Goal: Transaction & Acquisition: Purchase product/service

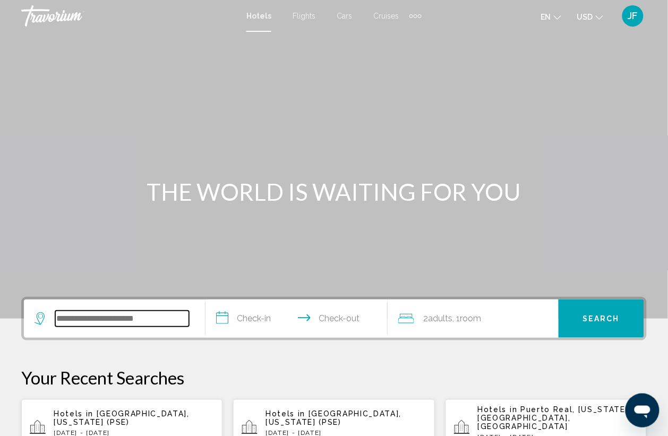
click at [110, 315] on input "Search widget" at bounding box center [122, 319] width 134 height 16
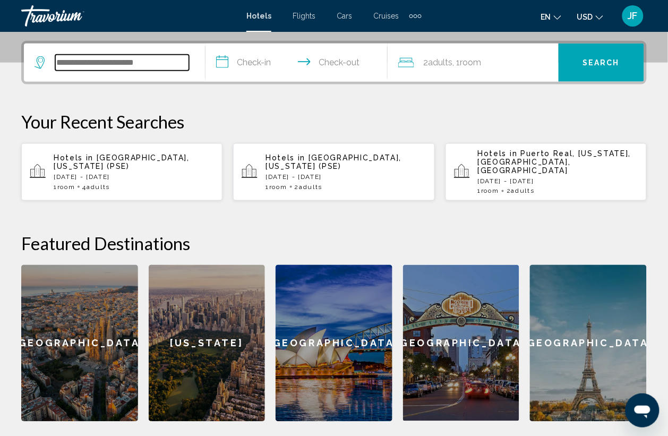
scroll to position [262, 0]
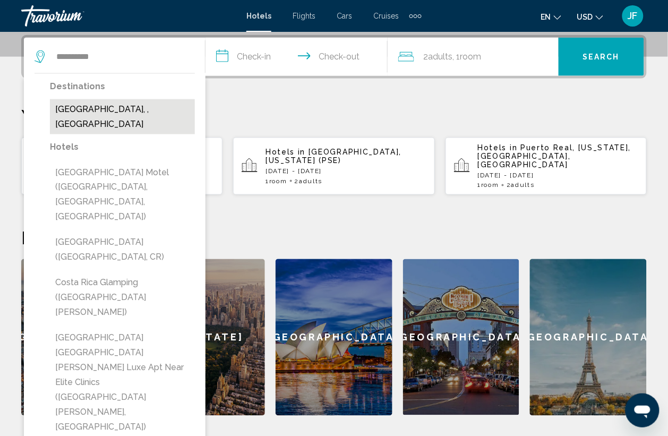
click at [97, 112] on button "[GEOGRAPHIC_DATA], , [GEOGRAPHIC_DATA]" at bounding box center [122, 116] width 145 height 35
type input "**********"
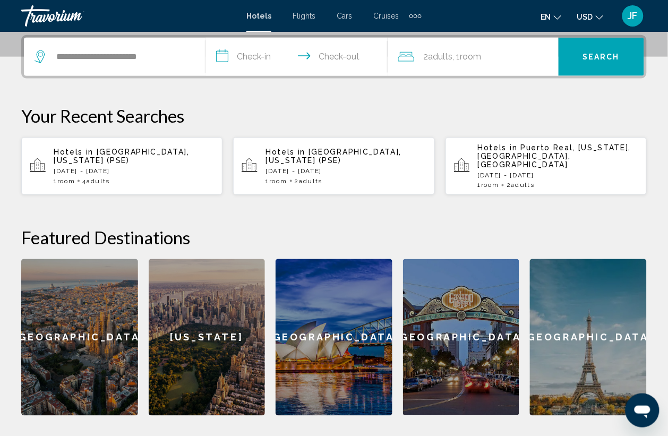
click at [259, 54] on input "**********" at bounding box center [299, 58] width 186 height 41
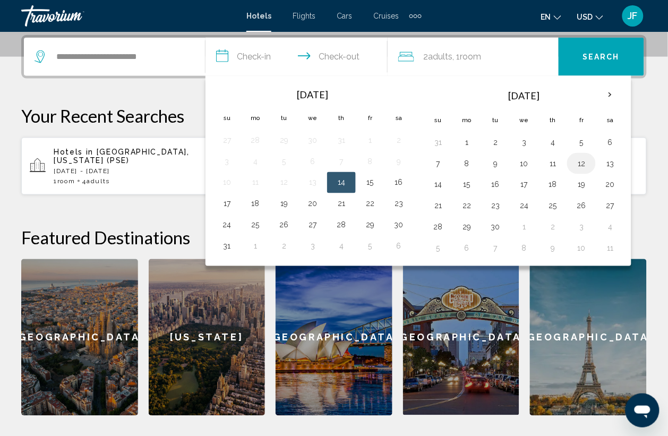
click at [585, 165] on button "12" at bounding box center [581, 163] width 17 height 15
click at [442, 186] on button "14" at bounding box center [438, 184] width 17 height 15
type input "**********"
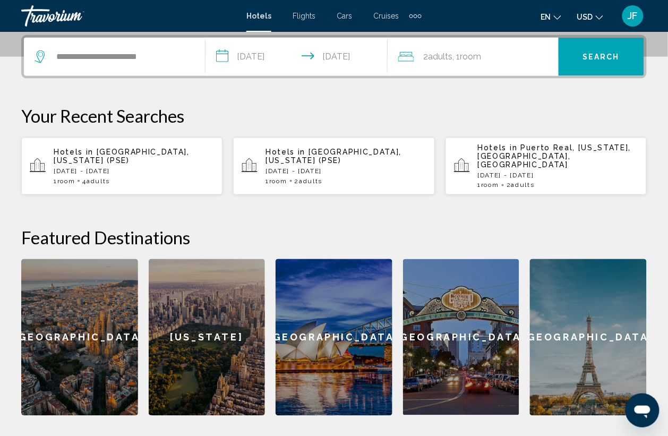
click at [604, 61] on span "Search" at bounding box center [601, 57] width 37 height 8
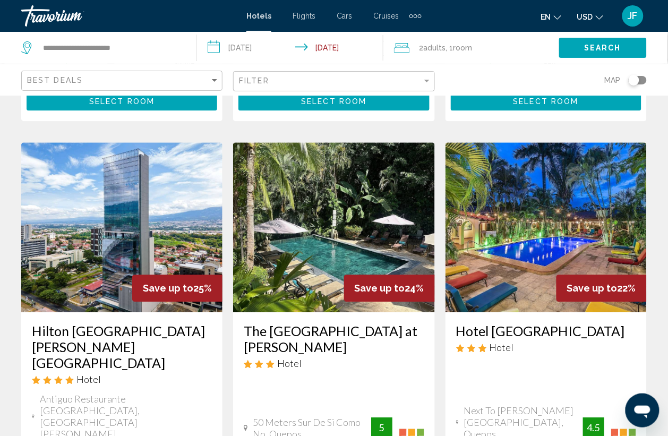
scroll to position [1394, 0]
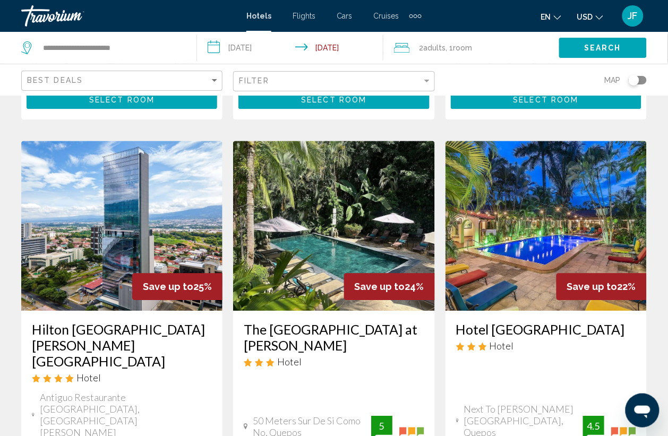
click at [319, 160] on img "Main content" at bounding box center [333, 226] width 201 height 170
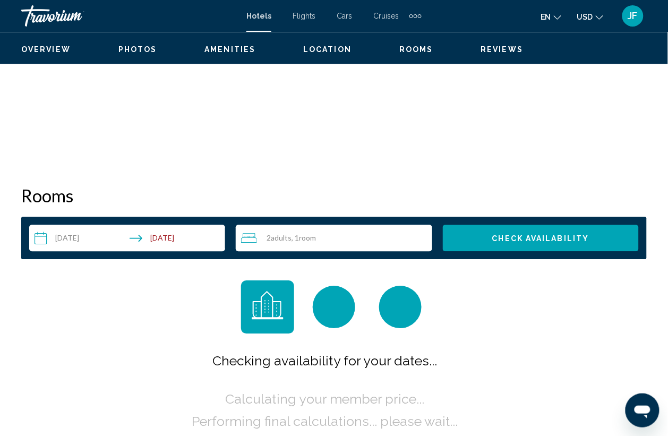
scroll to position [65, 0]
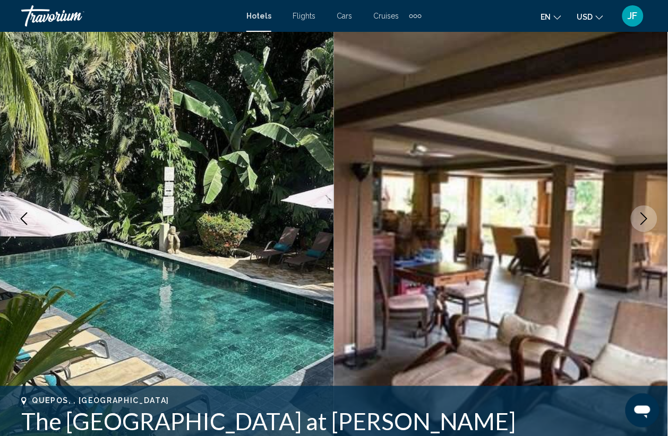
click at [641, 218] on icon "Next image" at bounding box center [644, 218] width 13 height 13
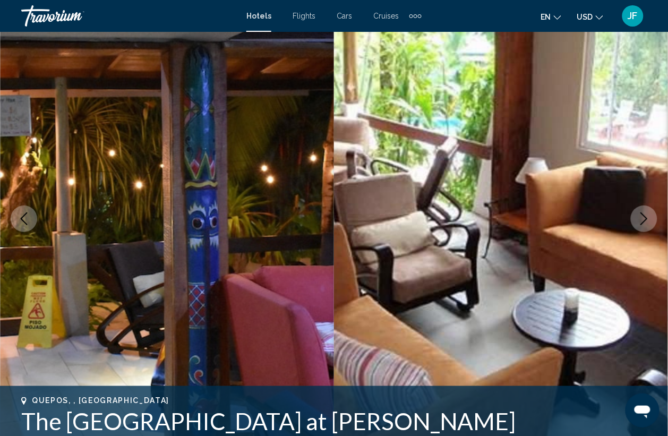
click at [643, 216] on icon "Next image" at bounding box center [644, 218] width 13 height 13
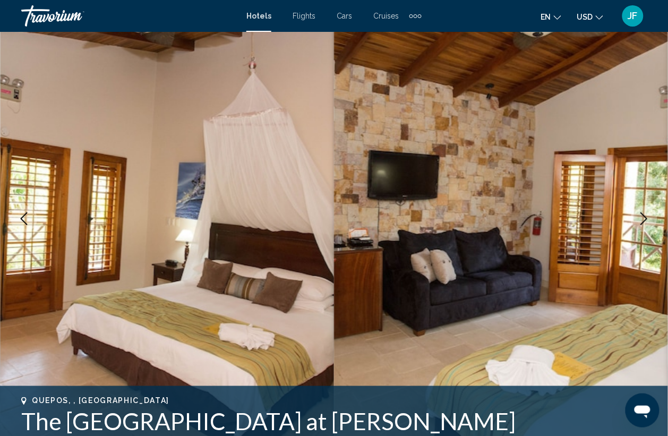
click at [649, 219] on icon "Next image" at bounding box center [644, 218] width 13 height 13
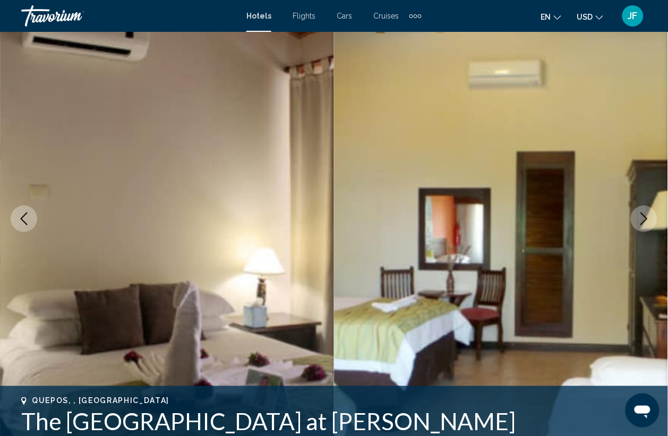
click at [649, 219] on icon "Next image" at bounding box center [644, 218] width 13 height 13
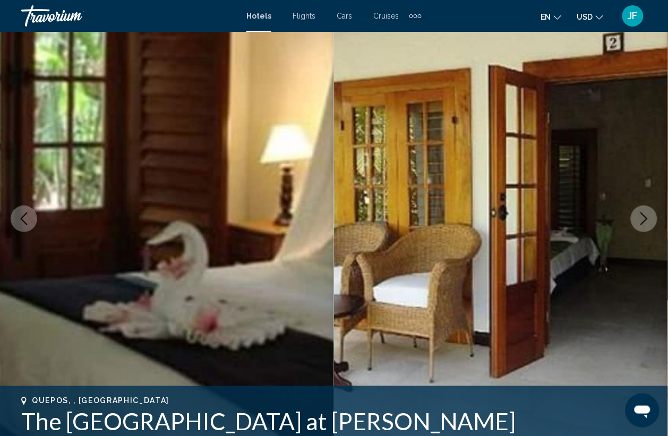
click at [649, 219] on icon "Next image" at bounding box center [644, 218] width 13 height 13
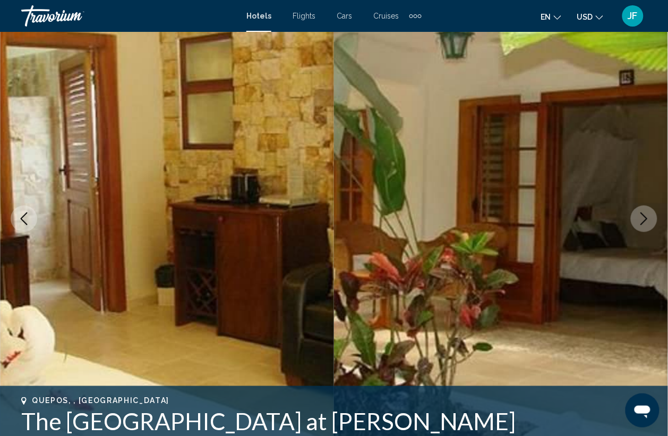
click at [649, 219] on icon "Next image" at bounding box center [644, 218] width 13 height 13
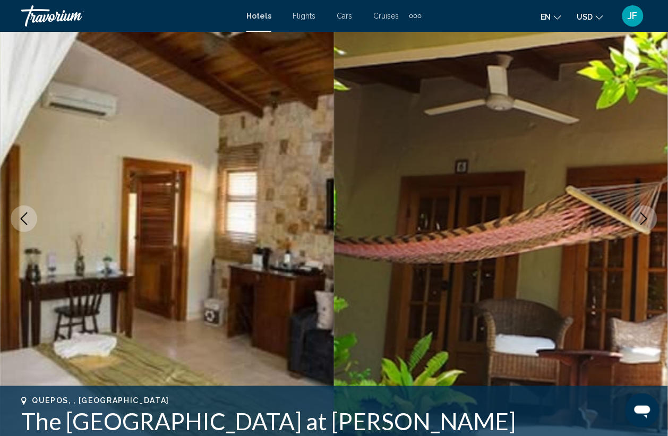
click at [649, 219] on icon "Next image" at bounding box center [644, 218] width 13 height 13
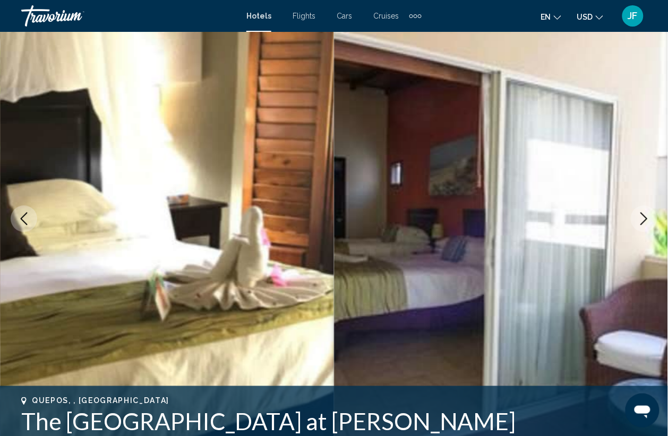
click at [649, 219] on icon "Next image" at bounding box center [644, 218] width 13 height 13
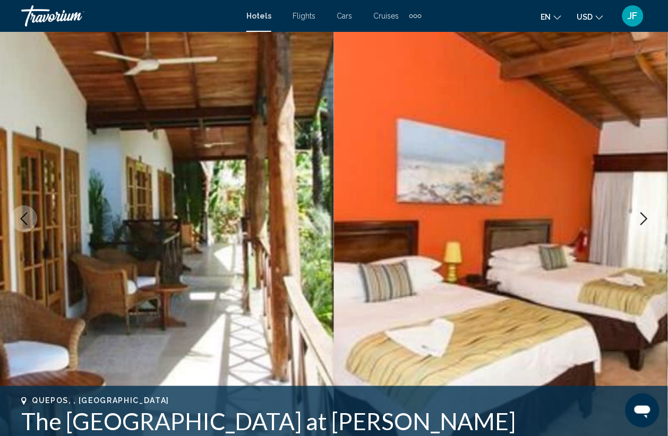
click at [649, 219] on icon "Next image" at bounding box center [644, 218] width 13 height 13
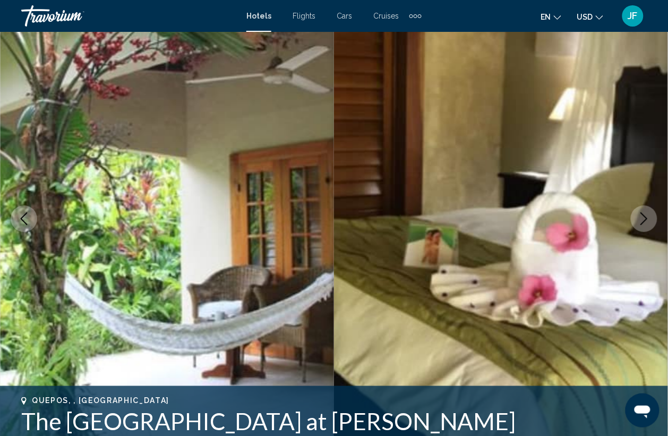
click at [649, 219] on icon "Next image" at bounding box center [644, 218] width 13 height 13
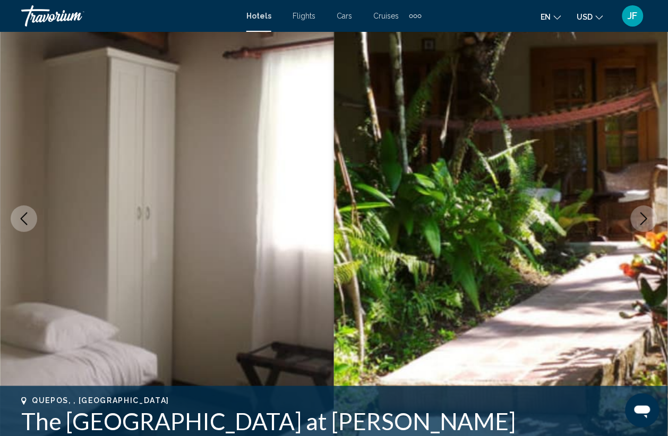
click at [649, 219] on icon "Next image" at bounding box center [644, 218] width 13 height 13
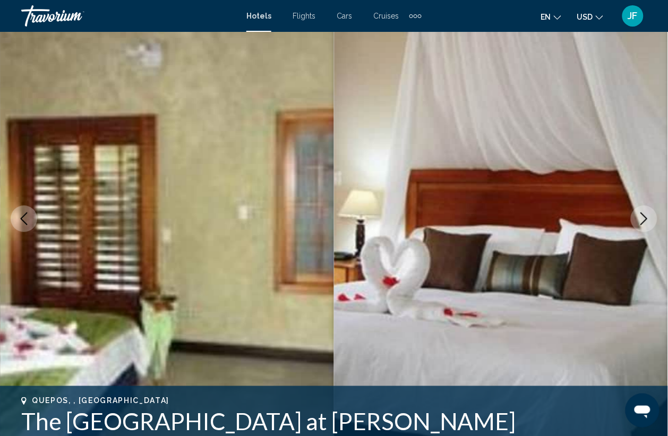
click at [649, 219] on icon "Next image" at bounding box center [644, 218] width 13 height 13
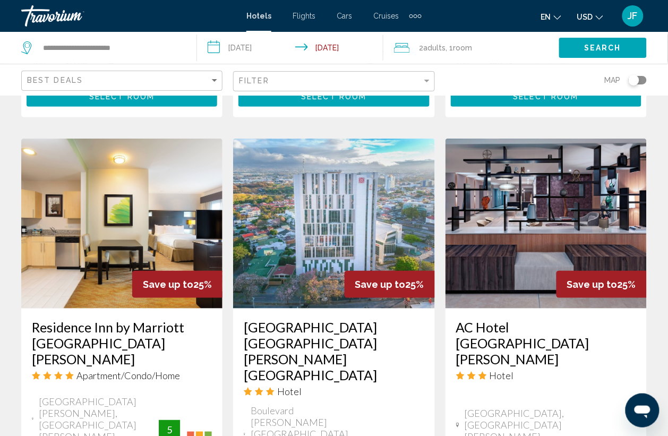
scroll to position [930, 0]
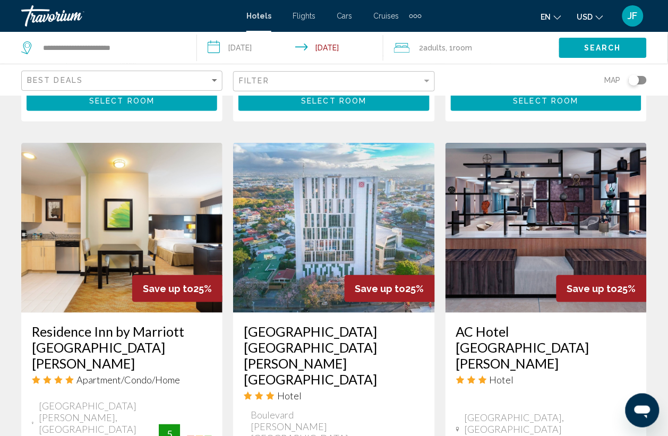
click at [96, 185] on img "Main content" at bounding box center [121, 228] width 201 height 170
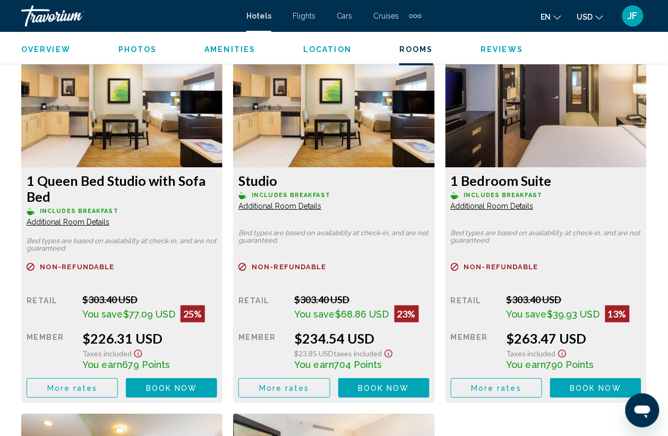
scroll to position [1528, 0]
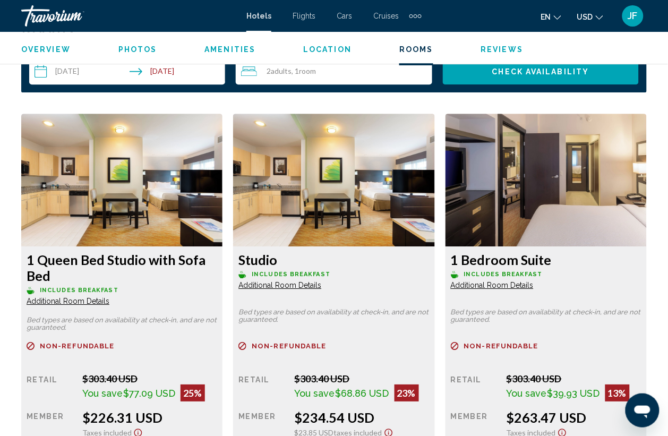
click at [76, 300] on span "Additional Room Details" at bounding box center [68, 301] width 83 height 8
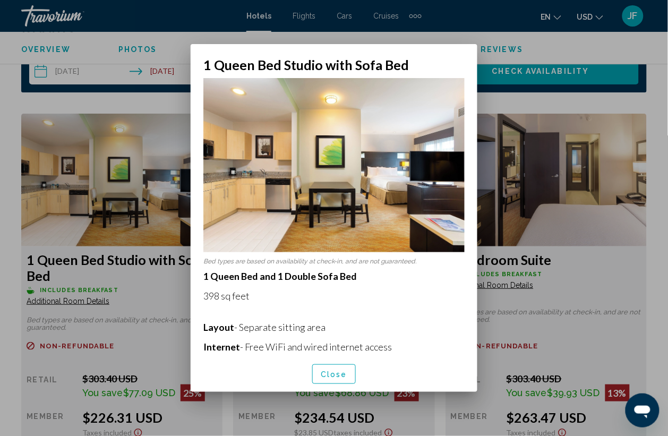
scroll to position [0, 0]
click at [105, 222] on div at bounding box center [334, 218] width 668 height 436
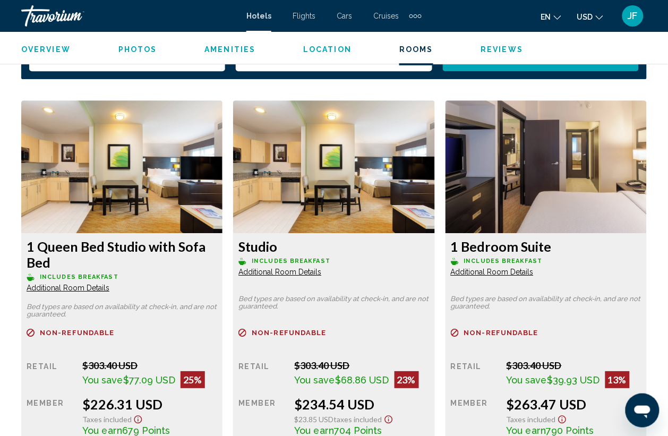
scroll to position [1528, 0]
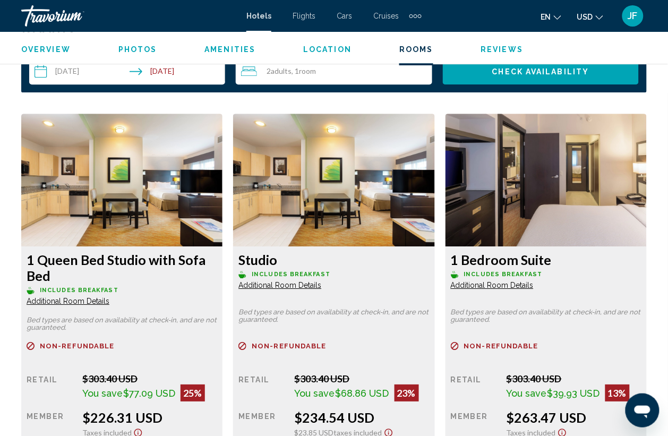
click at [223, 208] on img "Main content" at bounding box center [121, 180] width 201 height 133
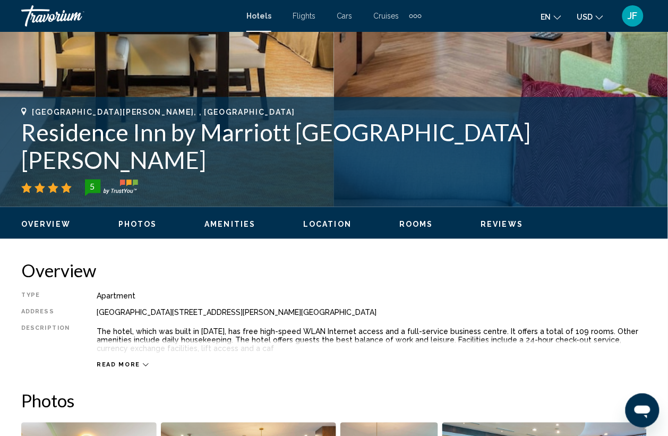
scroll to position [333, 0]
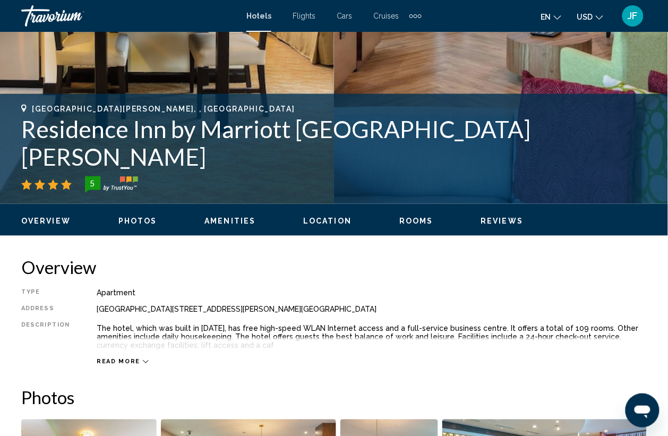
click at [430, 215] on ul "Overview Photos Amenities Location Rooms Reviews Check Availability" at bounding box center [334, 221] width 626 height 12
click at [423, 220] on span "Rooms" at bounding box center [416, 221] width 34 height 8
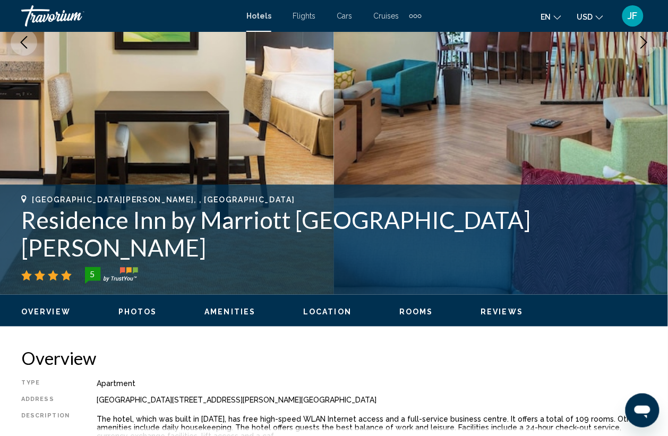
scroll to position [87, 0]
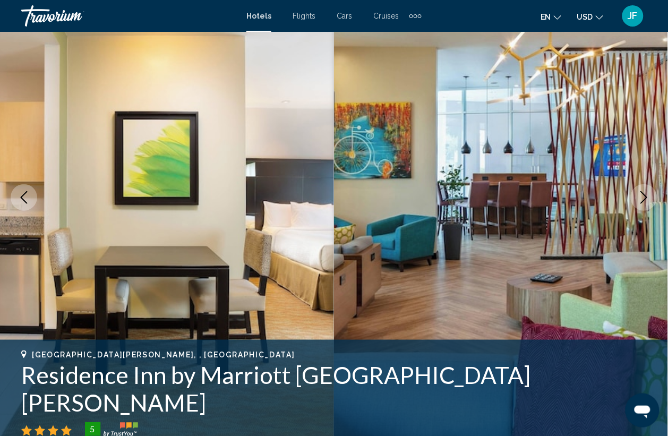
click at [647, 194] on icon "Next image" at bounding box center [644, 197] width 13 height 13
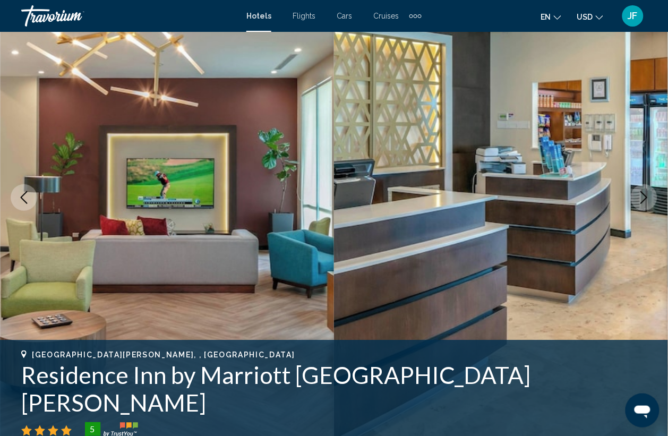
click at [647, 194] on icon "Next image" at bounding box center [644, 197] width 13 height 13
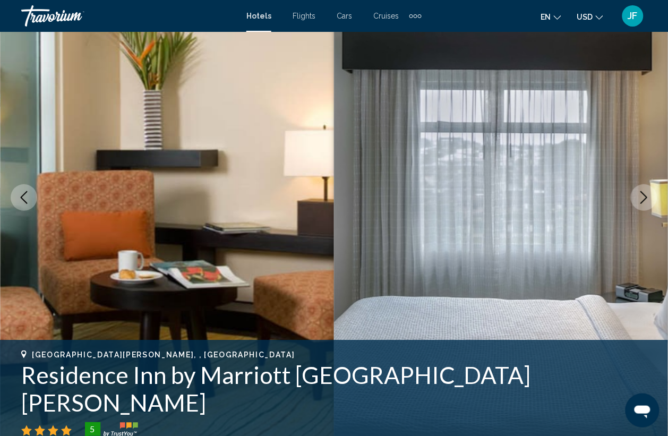
click at [18, 197] on icon "Previous image" at bounding box center [24, 197] width 13 height 13
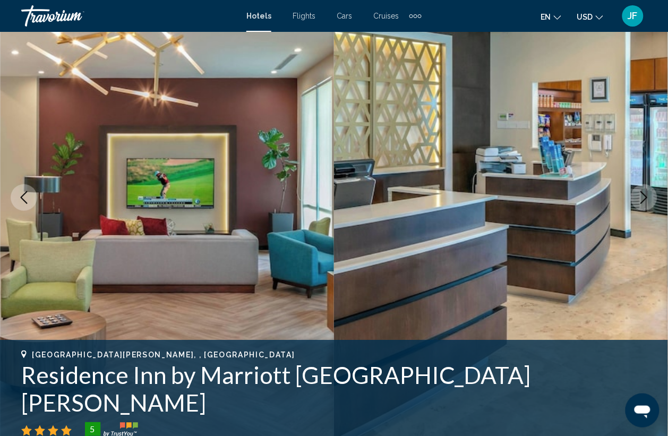
click at [651, 190] on button "Next image" at bounding box center [644, 197] width 27 height 27
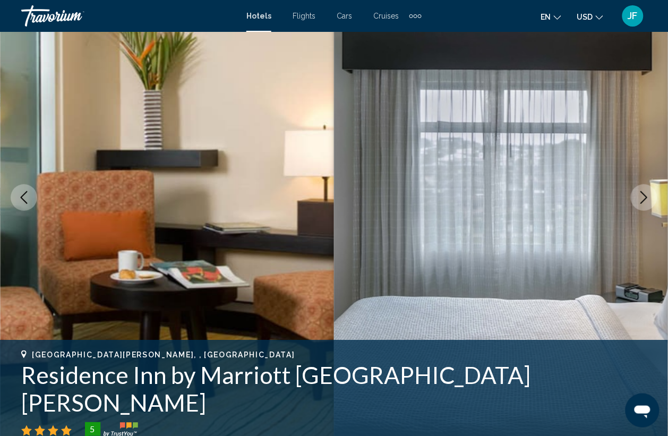
click at [651, 189] on button "Next image" at bounding box center [644, 197] width 27 height 27
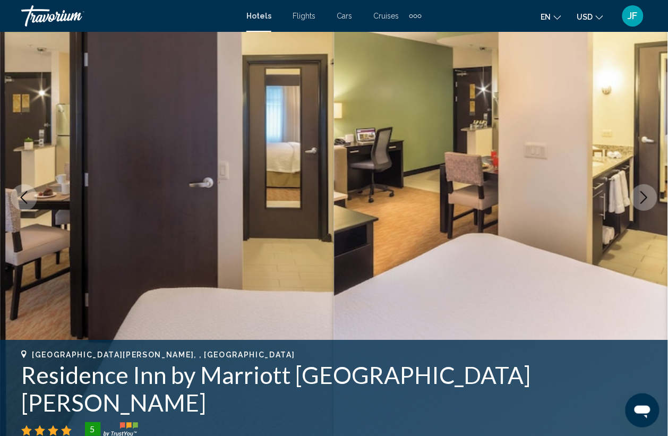
click at [651, 189] on button "Next image" at bounding box center [644, 197] width 27 height 27
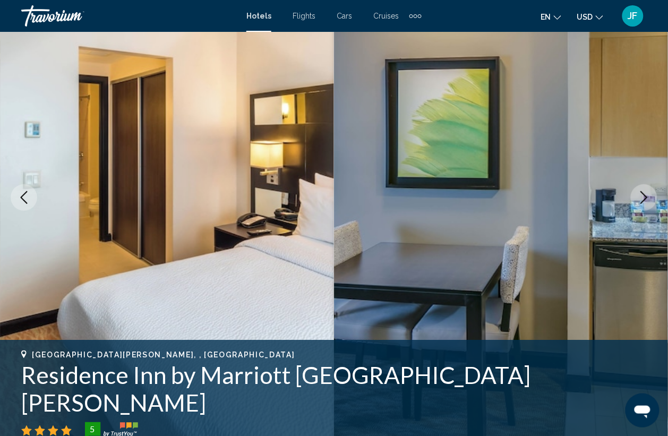
click at [649, 189] on button "Next image" at bounding box center [644, 197] width 27 height 27
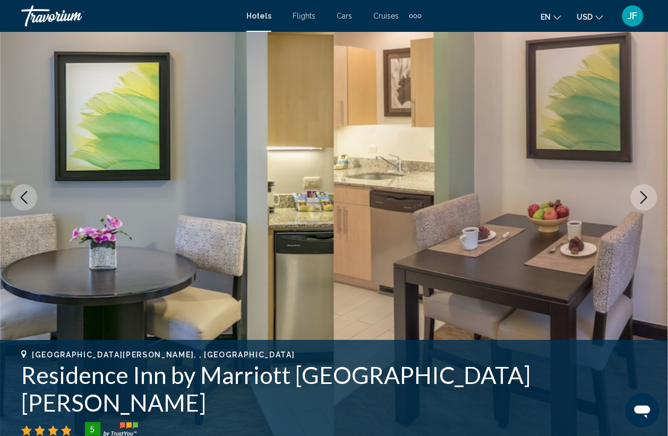
click at [649, 189] on button "Next image" at bounding box center [644, 197] width 27 height 27
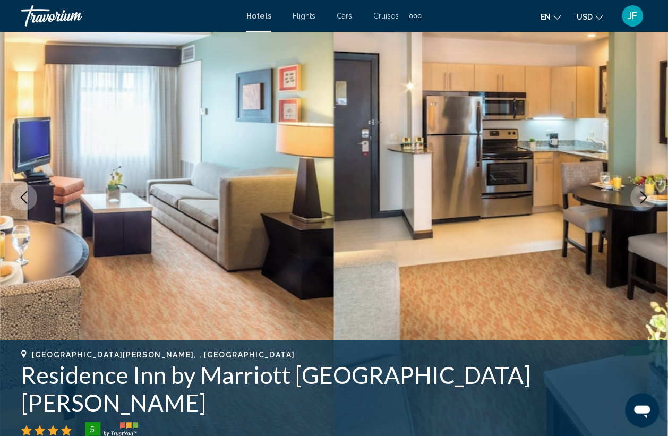
click at [649, 189] on button "Next image" at bounding box center [644, 197] width 27 height 27
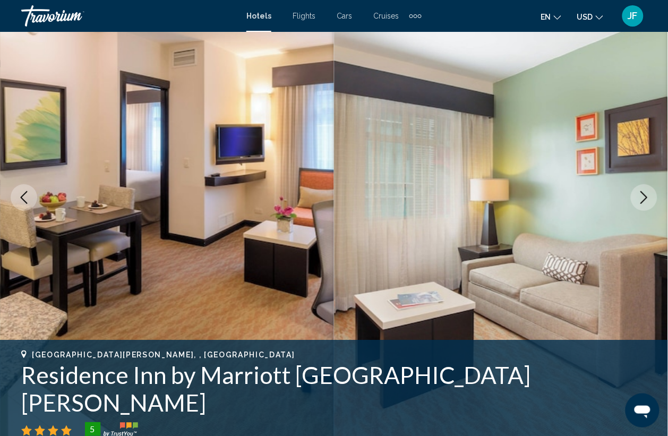
click at [647, 186] on button "Next image" at bounding box center [644, 197] width 27 height 27
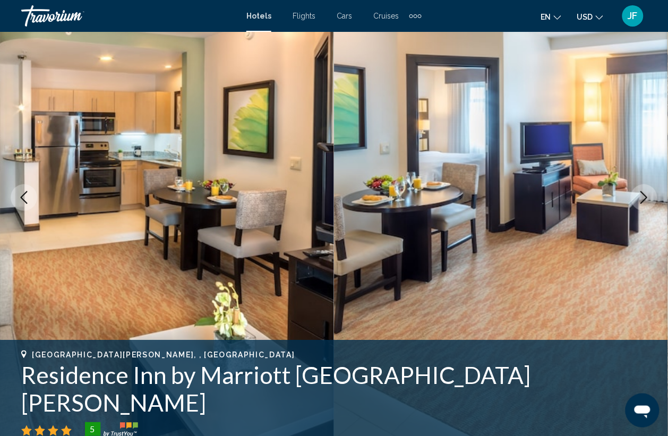
click at [647, 186] on button "Next image" at bounding box center [644, 197] width 27 height 27
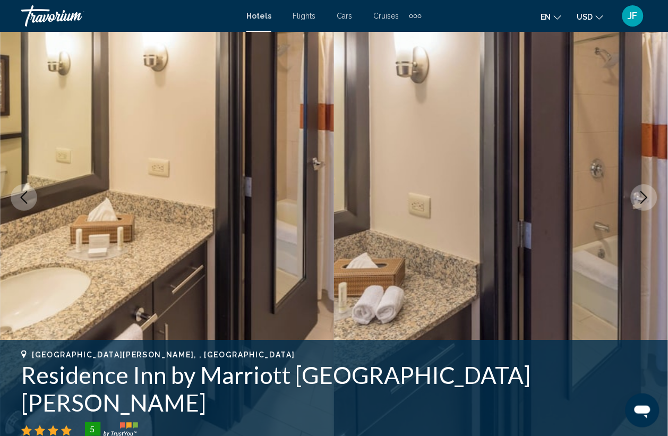
click at [647, 186] on button "Next image" at bounding box center [644, 197] width 27 height 27
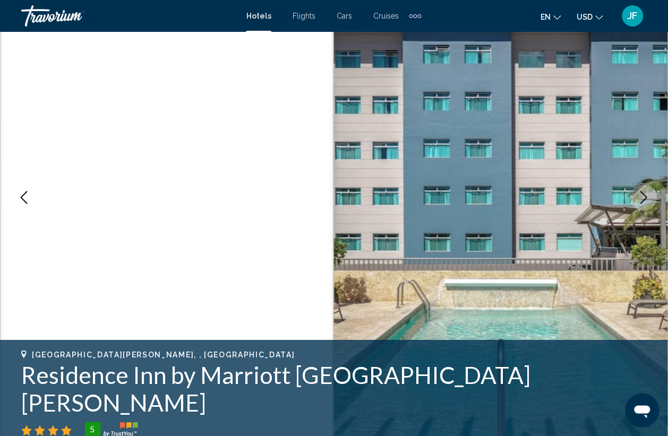
click at [647, 188] on button "Next image" at bounding box center [644, 197] width 27 height 27
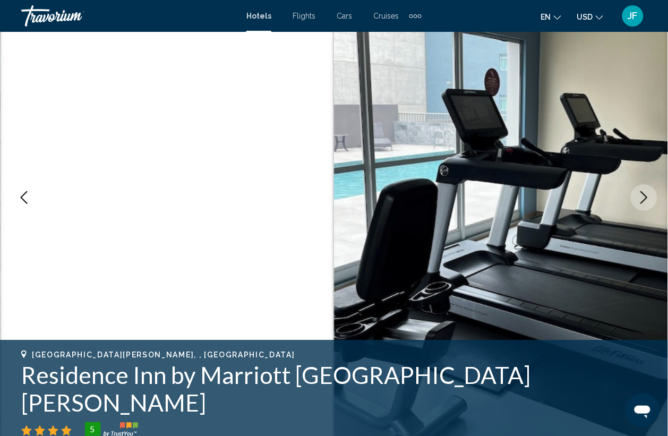
click at [647, 188] on button "Next image" at bounding box center [644, 197] width 27 height 27
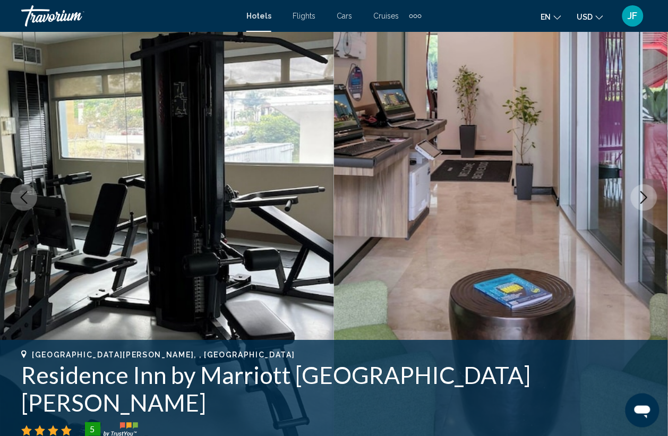
click at [647, 188] on button "Next image" at bounding box center [644, 197] width 27 height 27
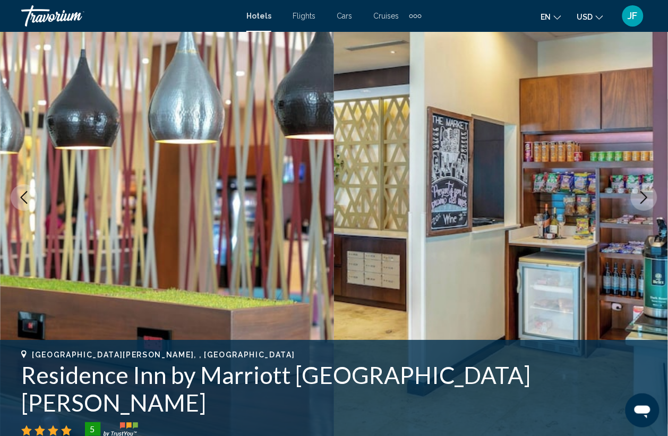
click at [647, 188] on button "Next image" at bounding box center [644, 197] width 27 height 27
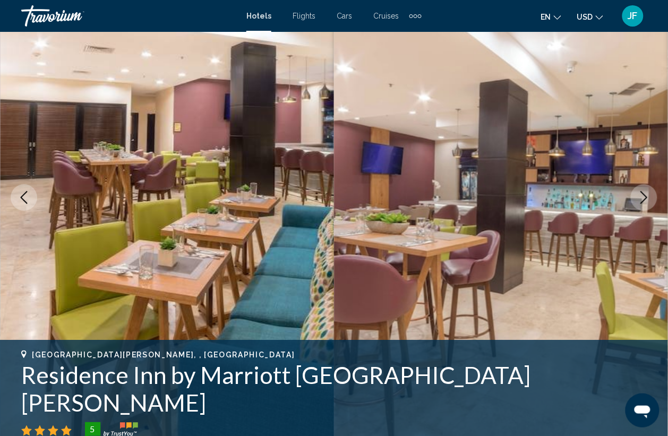
click at [648, 189] on button "Next image" at bounding box center [644, 197] width 27 height 27
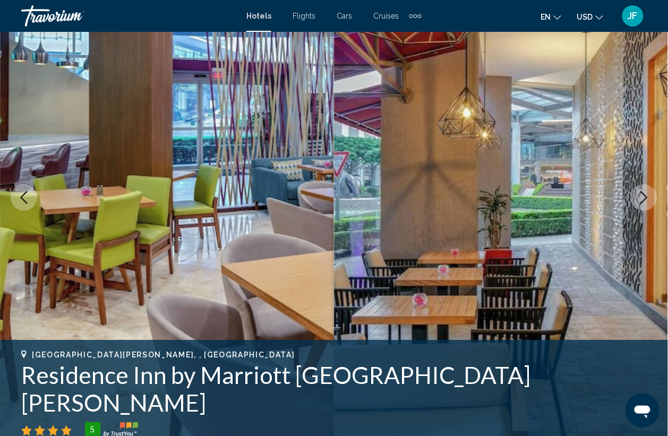
click at [648, 189] on button "Next image" at bounding box center [644, 197] width 27 height 27
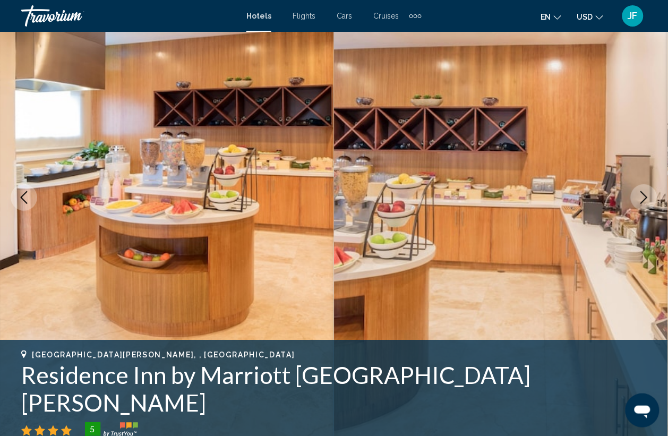
click at [651, 191] on icon "Next image" at bounding box center [644, 197] width 13 height 13
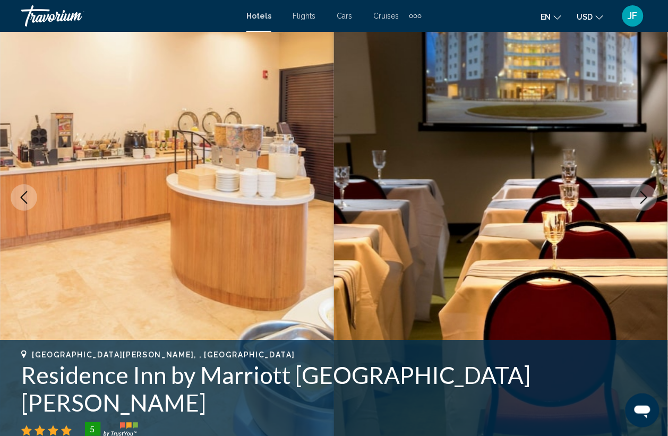
click at [654, 191] on button "Next image" at bounding box center [644, 197] width 27 height 27
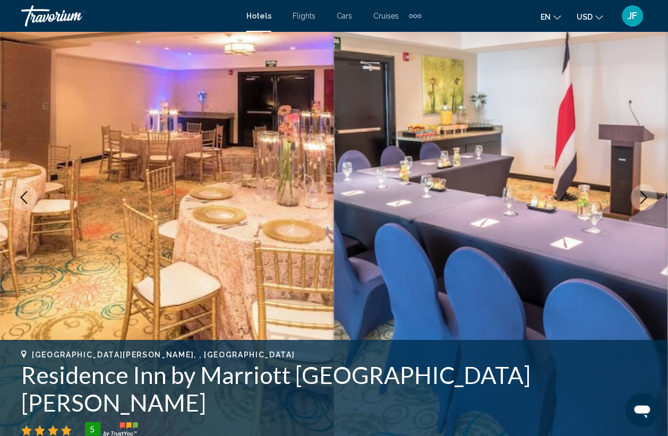
click at [656, 190] on button "Next image" at bounding box center [644, 197] width 27 height 27
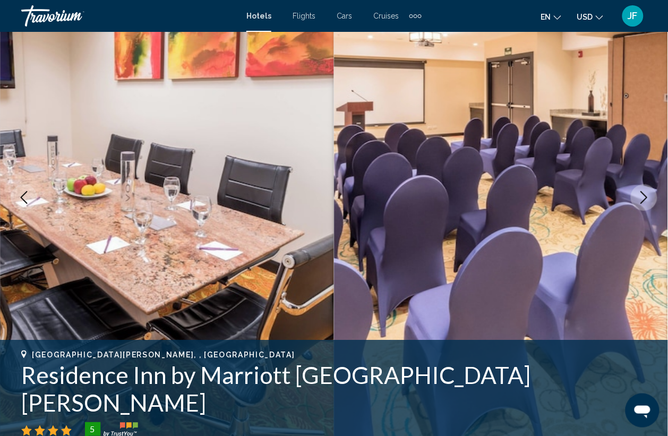
click at [656, 190] on button "Next image" at bounding box center [644, 197] width 27 height 27
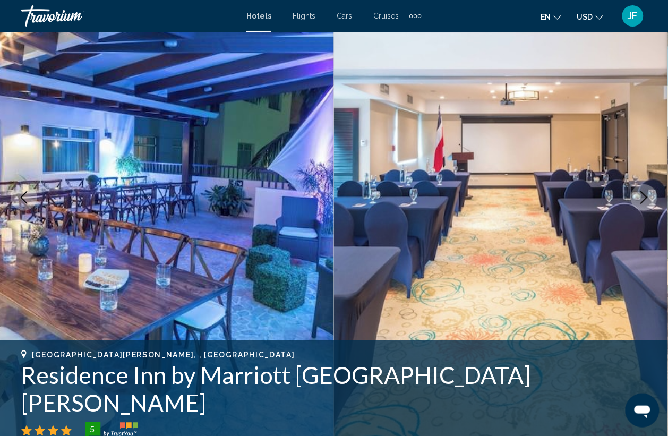
click at [656, 190] on button "Next image" at bounding box center [644, 197] width 27 height 27
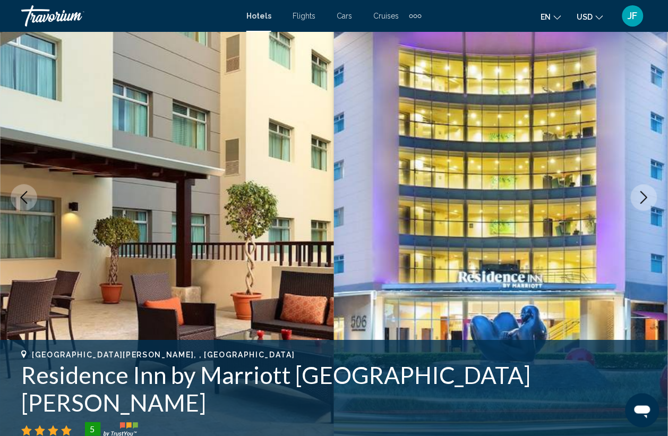
click at [656, 190] on button "Next image" at bounding box center [644, 197] width 27 height 27
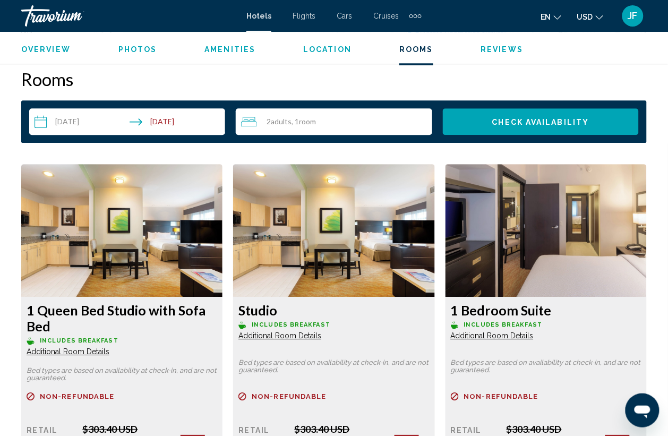
scroll to position [1481, 0]
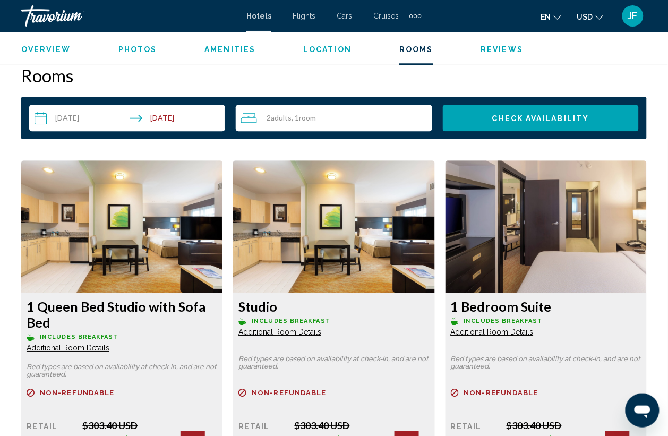
click at [333, 121] on div "2 Adult Adults , 1 Room rooms" at bounding box center [336, 118] width 191 height 13
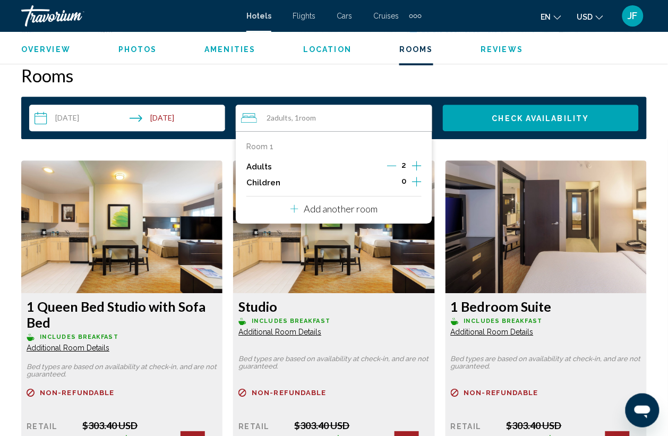
click at [420, 161] on icon "Increment adults" at bounding box center [417, 165] width 10 height 13
click at [420, 160] on icon "Increment adults" at bounding box center [417, 165] width 10 height 13
click at [509, 121] on span "Check Availability" at bounding box center [540, 118] width 97 height 8
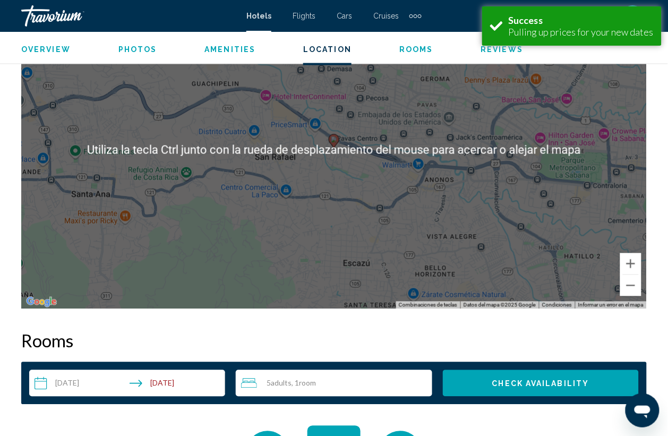
scroll to position [1481, 0]
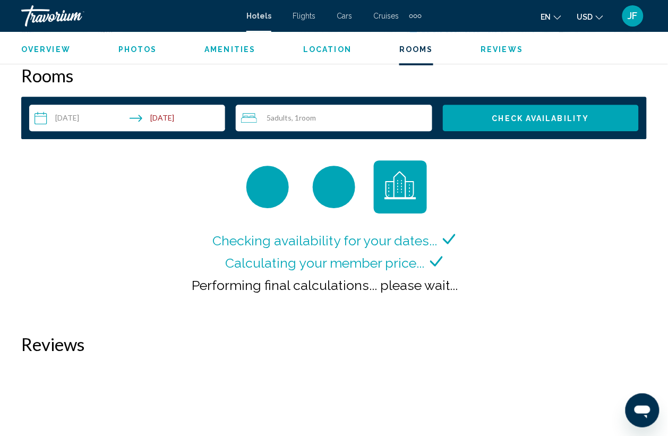
click at [300, 116] on span ", 1 Room rooms" at bounding box center [304, 118] width 24 height 8
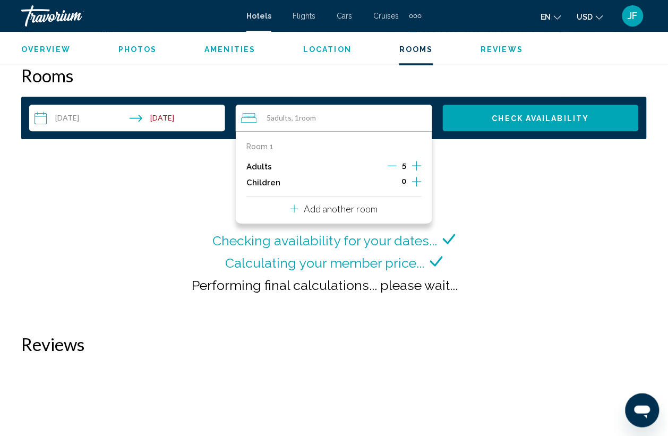
click at [392, 160] on button "Decrement adults" at bounding box center [393, 166] width 10 height 13
click at [479, 115] on button "Check Availability" at bounding box center [541, 118] width 196 height 27
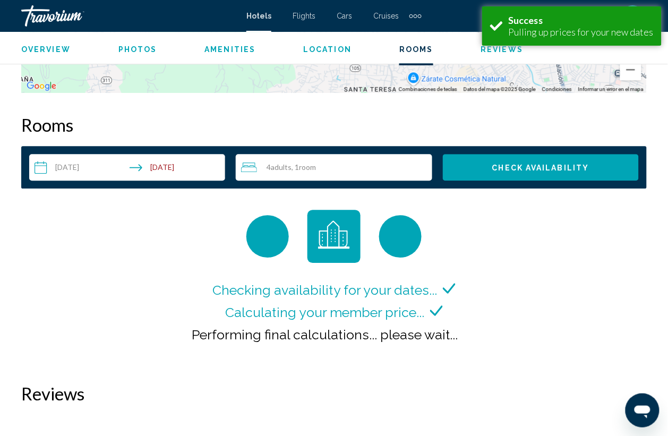
scroll to position [1481, 0]
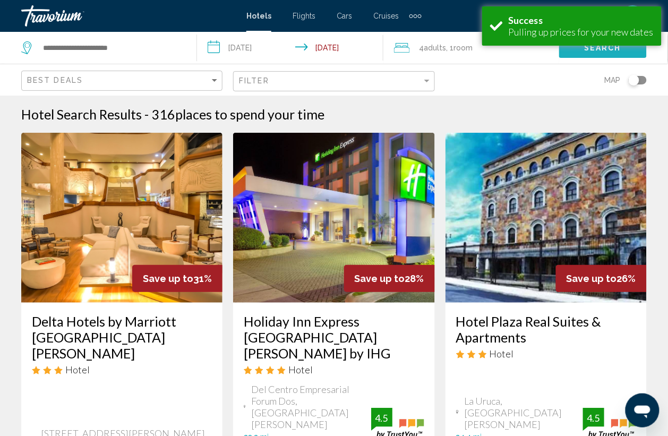
click at [607, 54] on button "Search" at bounding box center [603, 48] width 88 height 20
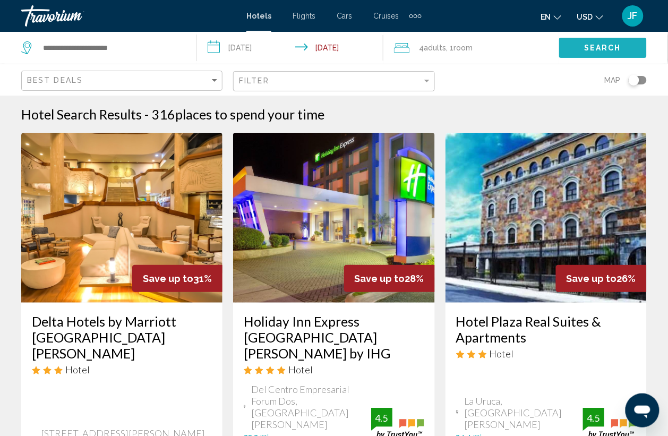
click at [591, 49] on span "Search" at bounding box center [602, 48] width 37 height 8
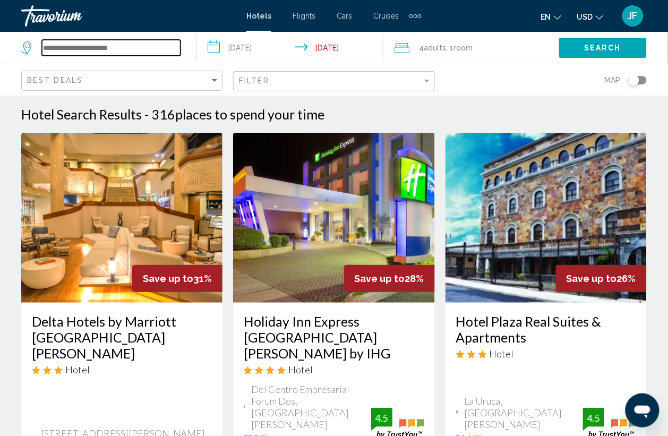
click at [125, 47] on input "Search widget" at bounding box center [111, 48] width 139 height 16
click at [122, 45] on input "Search widget" at bounding box center [111, 48] width 139 height 16
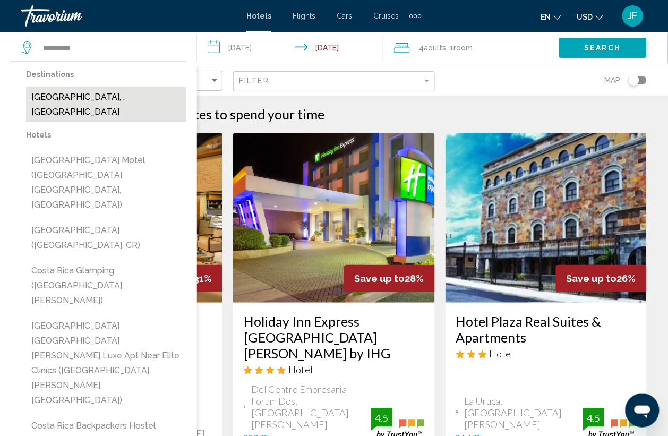
click at [56, 95] on button "[GEOGRAPHIC_DATA], , [GEOGRAPHIC_DATA]" at bounding box center [106, 104] width 160 height 35
type input "**********"
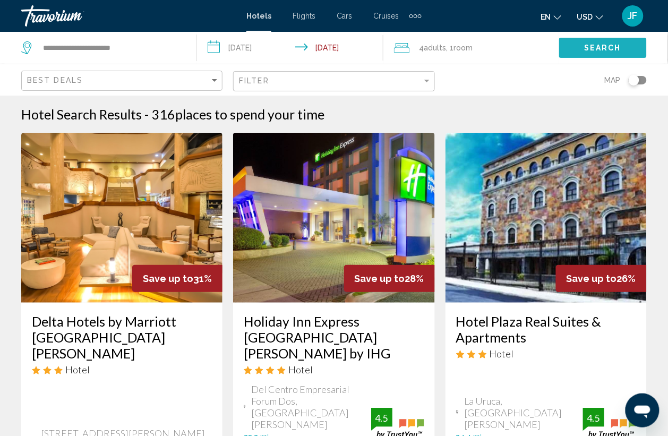
click at [567, 43] on button "Search" at bounding box center [603, 48] width 88 height 20
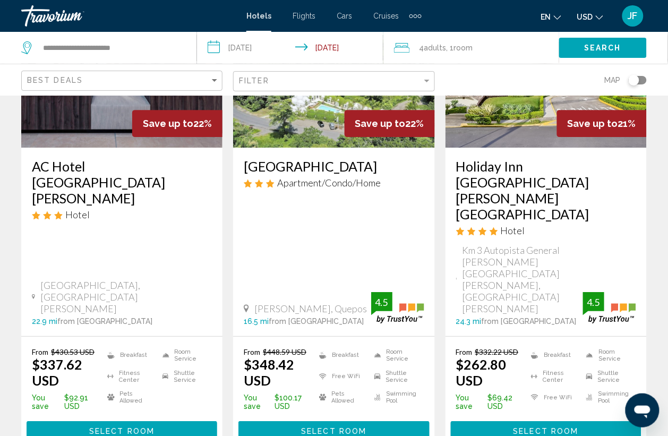
scroll to position [1568, 0]
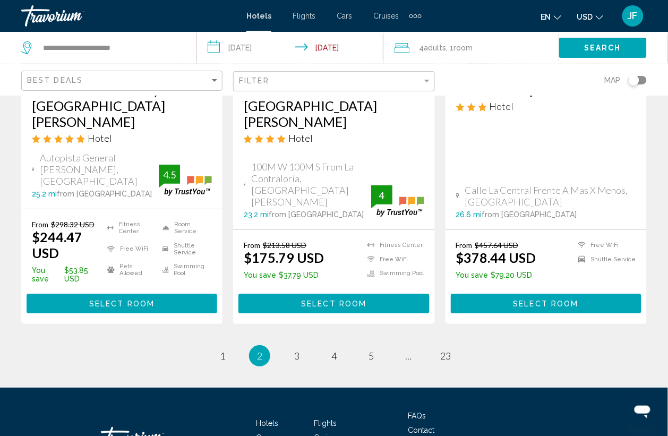
scroll to position [1581, 0]
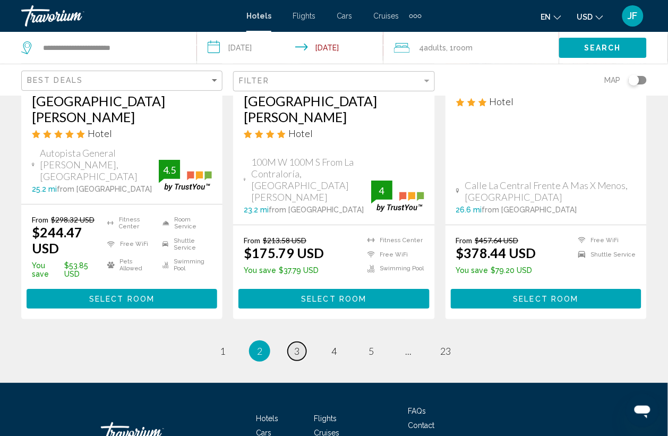
click at [295, 345] on span "3" at bounding box center [296, 351] width 5 height 12
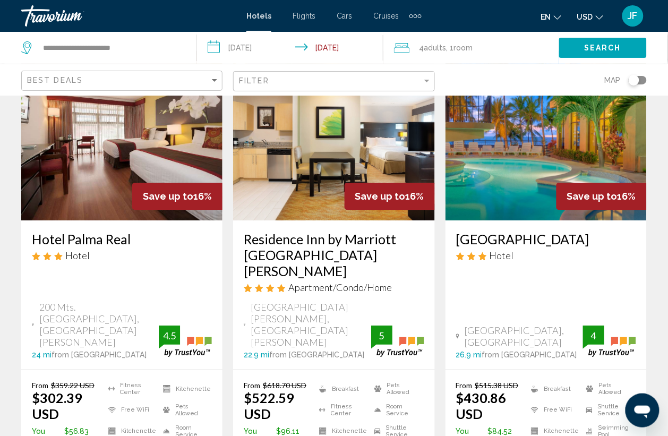
scroll to position [598, 0]
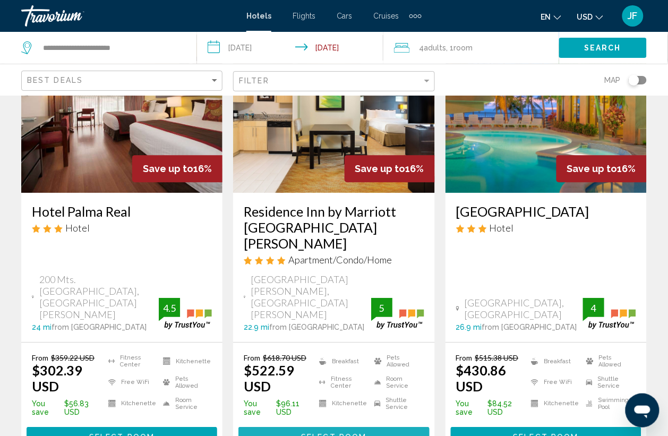
click at [295, 427] on button "Select Room" at bounding box center [334, 437] width 191 height 20
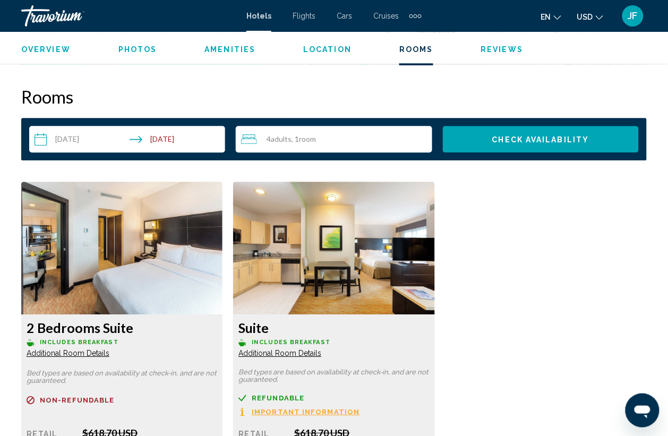
scroll to position [1593, 0]
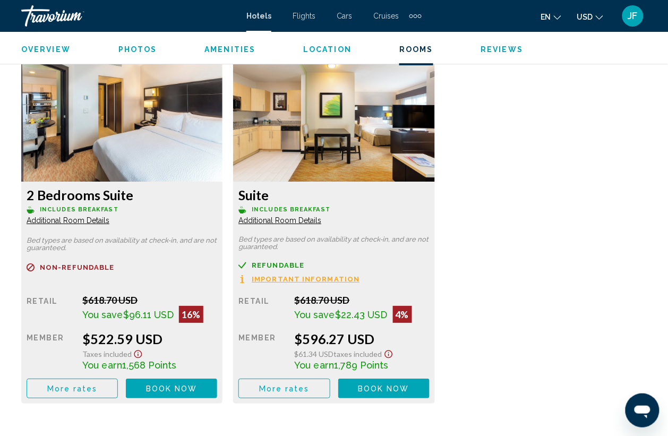
click at [330, 276] on span "Important Information" at bounding box center [306, 279] width 108 height 7
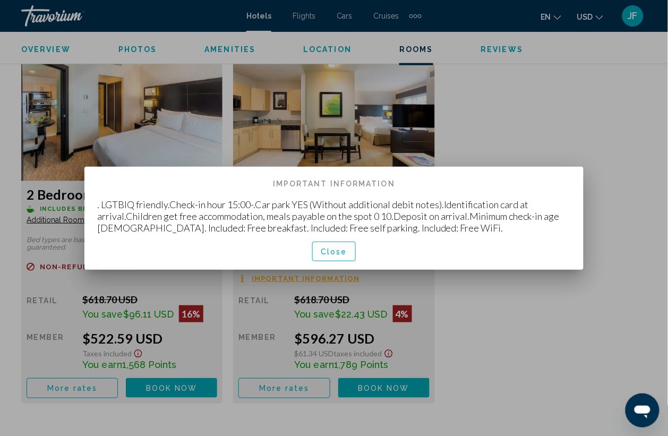
scroll to position [0, 0]
click at [326, 256] on span "Close" at bounding box center [334, 252] width 27 height 8
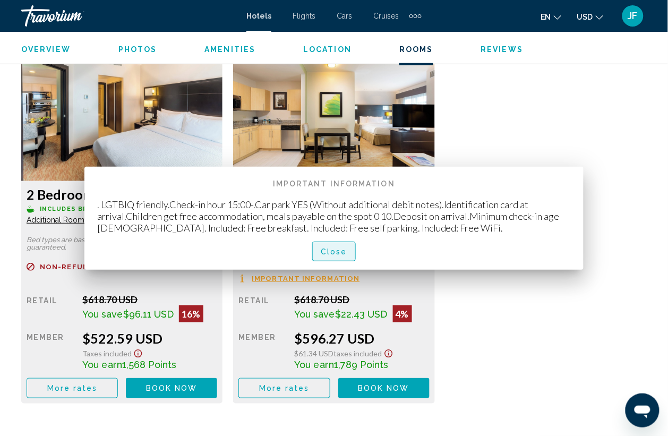
scroll to position [1593, 0]
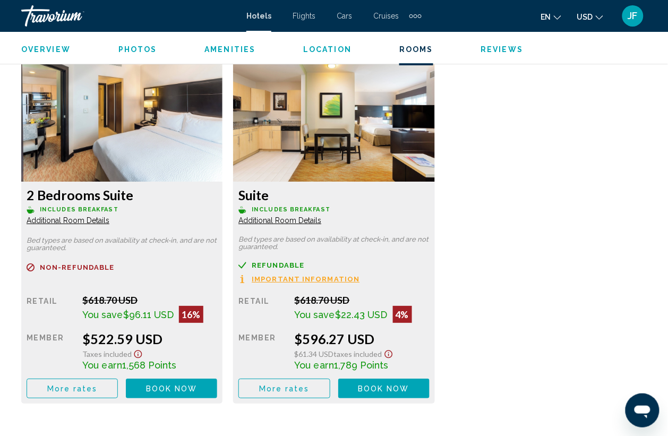
click at [109, 217] on span "Additional Room Details" at bounding box center [68, 220] width 83 height 8
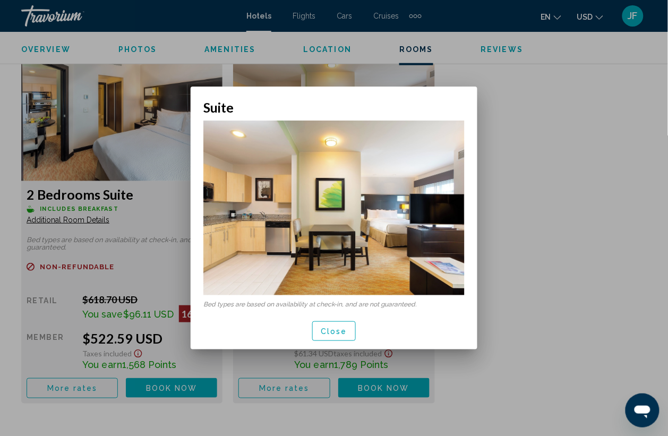
scroll to position [0, 0]
click at [537, 194] on div at bounding box center [334, 218] width 668 height 436
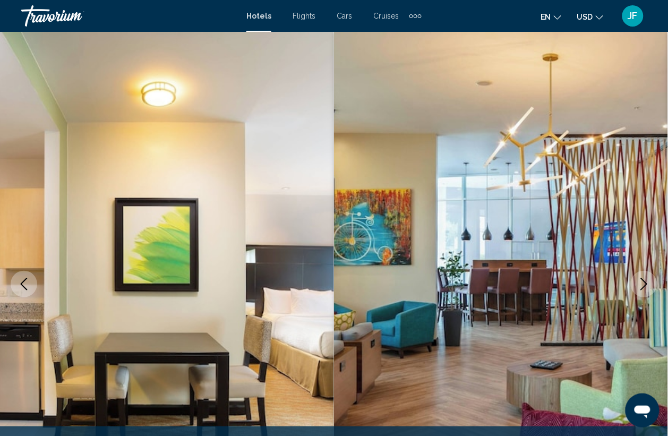
scroll to position [1593, 0]
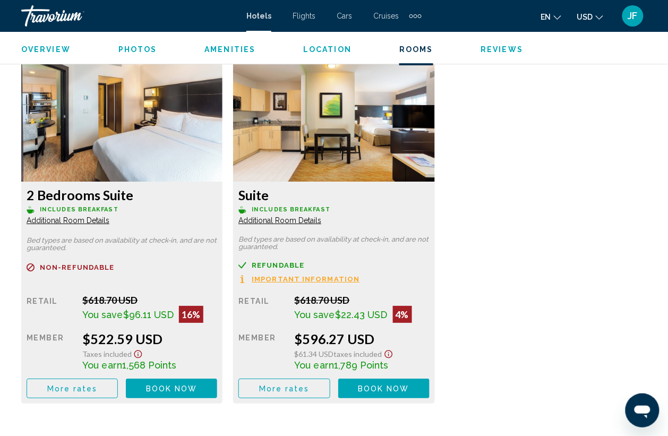
click at [58, 221] on span "Additional Room Details" at bounding box center [68, 220] width 83 height 8
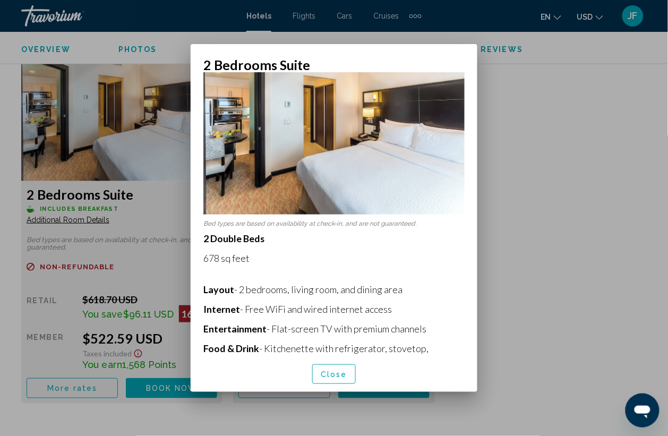
scroll to position [0, 0]
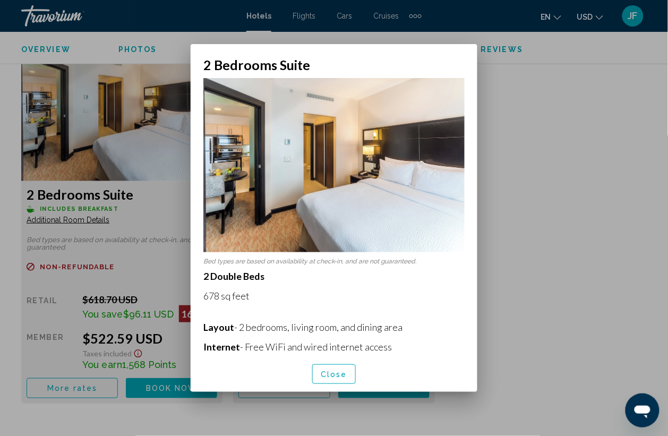
click at [524, 120] on div at bounding box center [334, 218] width 668 height 436
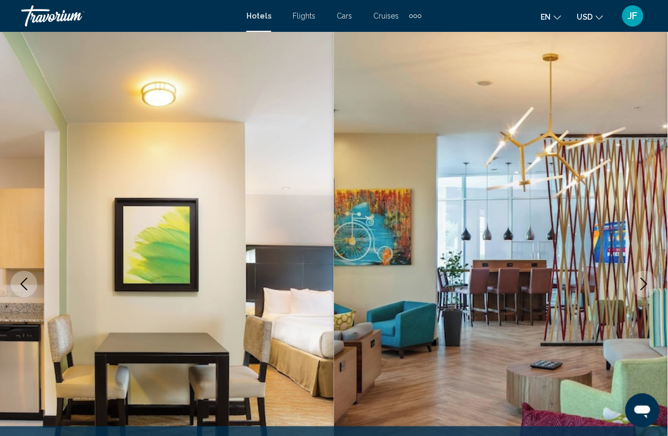
scroll to position [1593, 0]
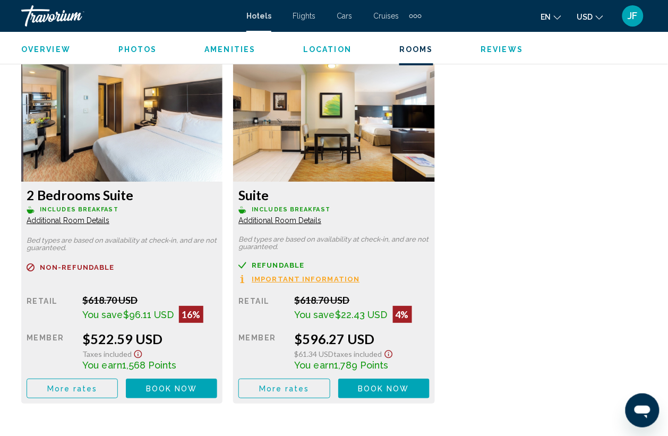
click at [99, 388] on button "More rates" at bounding box center [72, 389] width 91 height 20
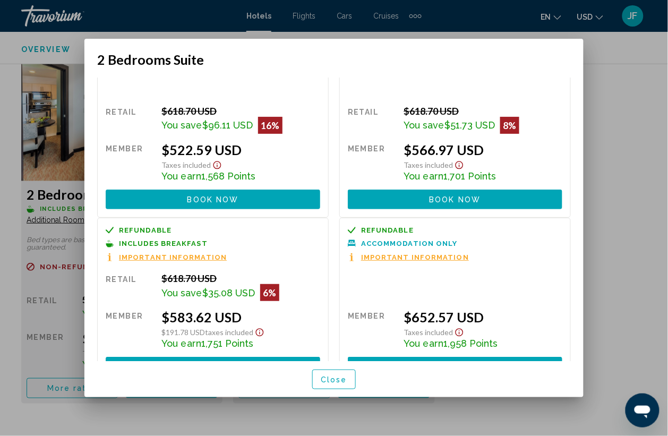
scroll to position [60, 0]
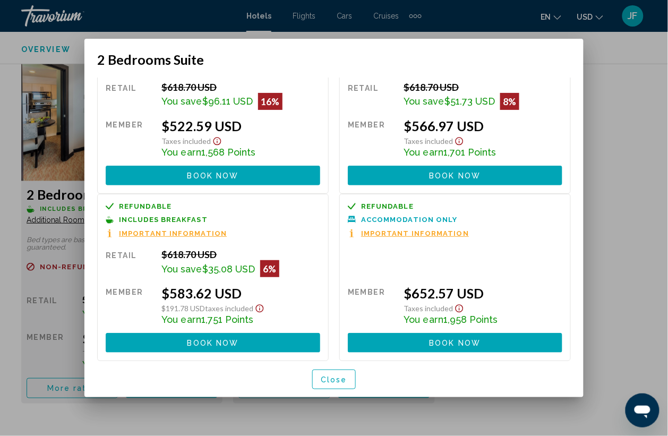
click at [145, 205] on span "Refundable" at bounding box center [145, 206] width 53 height 7
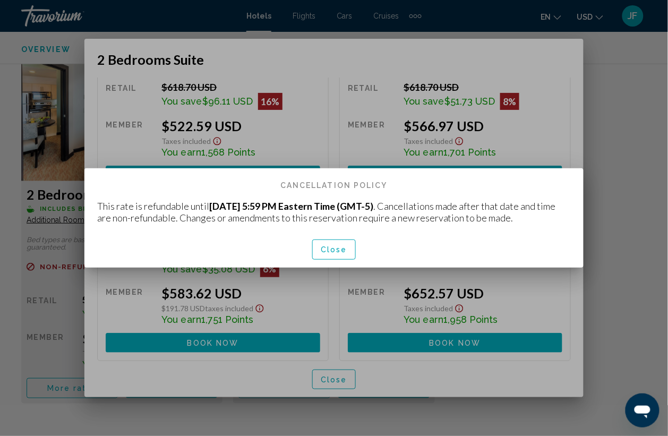
click at [343, 242] on button "Close" at bounding box center [334, 250] width 44 height 20
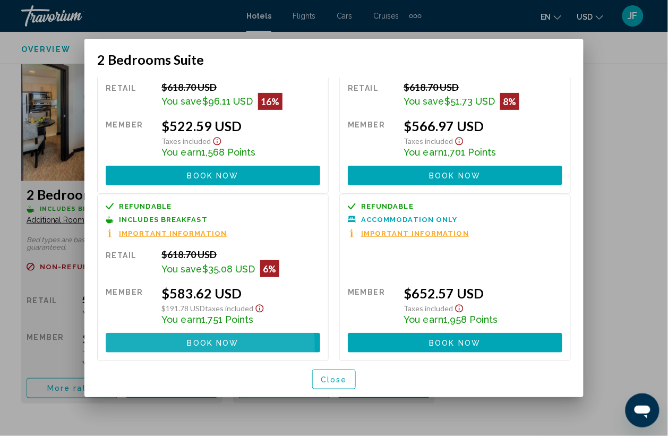
click at [188, 346] on span "Book now" at bounding box center [214, 343] width 52 height 8
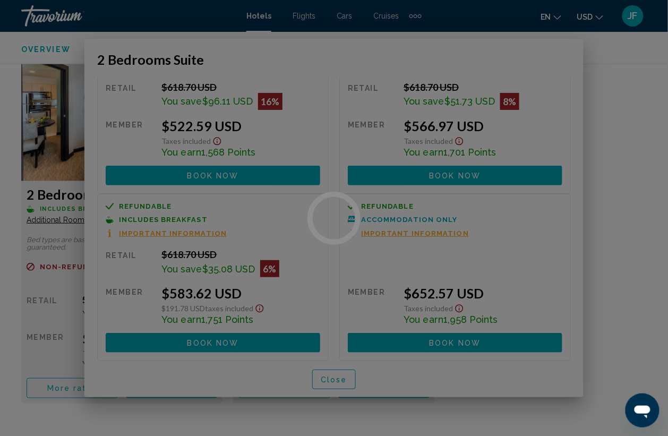
scroll to position [1593, 0]
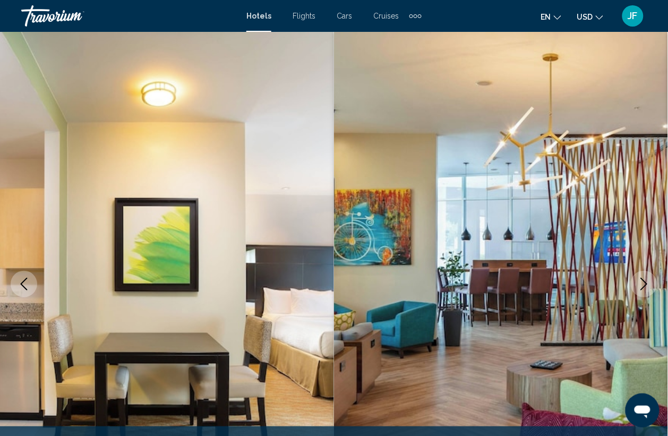
scroll to position [65, 0]
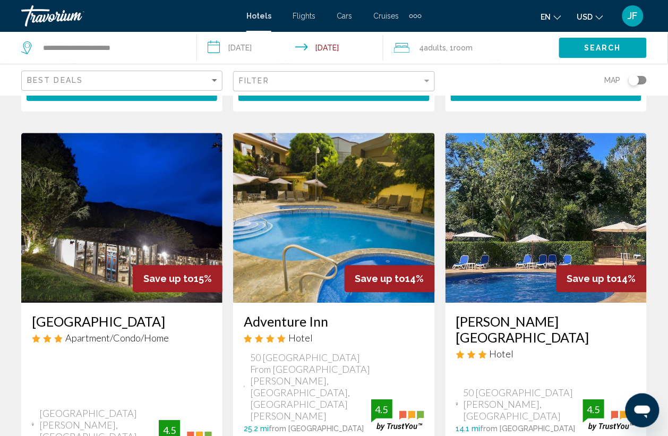
scroll to position [1572, 0]
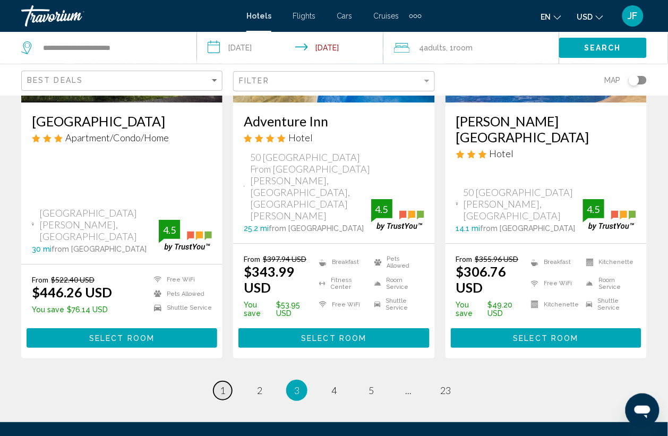
click at [222, 385] on span "1" at bounding box center [222, 391] width 5 height 12
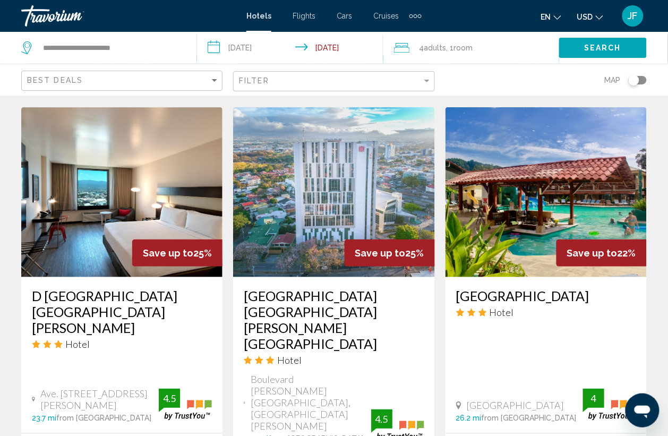
scroll to position [996, 0]
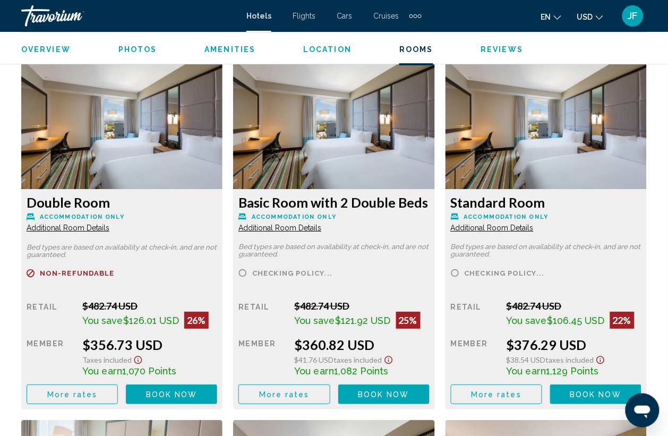
scroll to position [1546, 0]
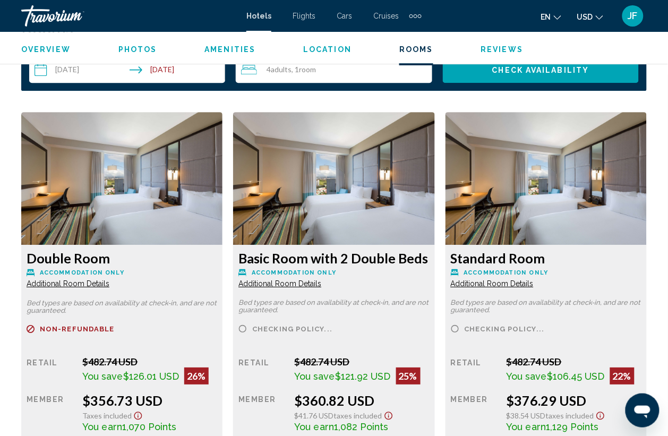
click at [101, 279] on span "Additional Room Details" at bounding box center [68, 283] width 83 height 8
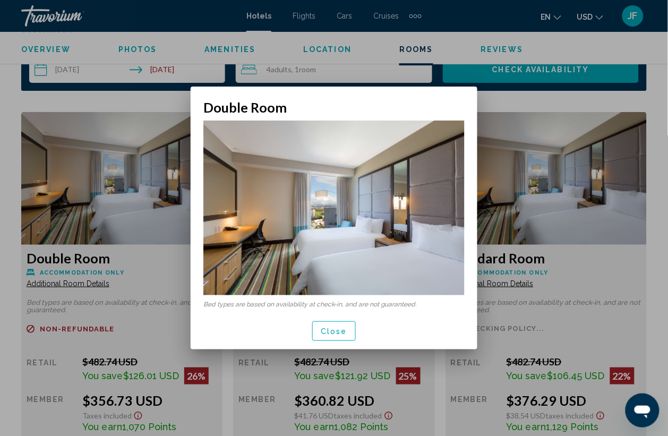
click at [511, 87] on div at bounding box center [334, 218] width 668 height 436
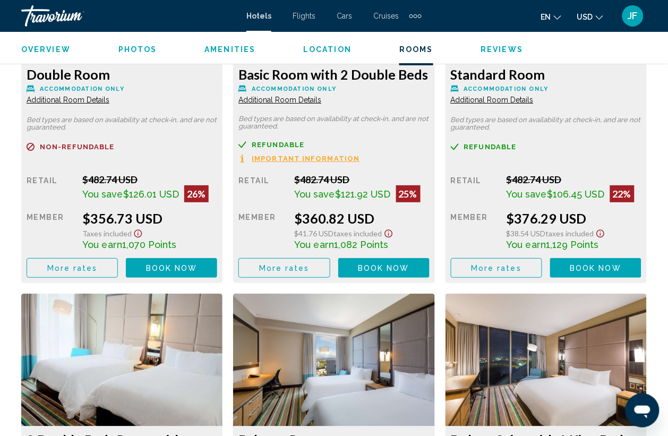
scroll to position [1615, 0]
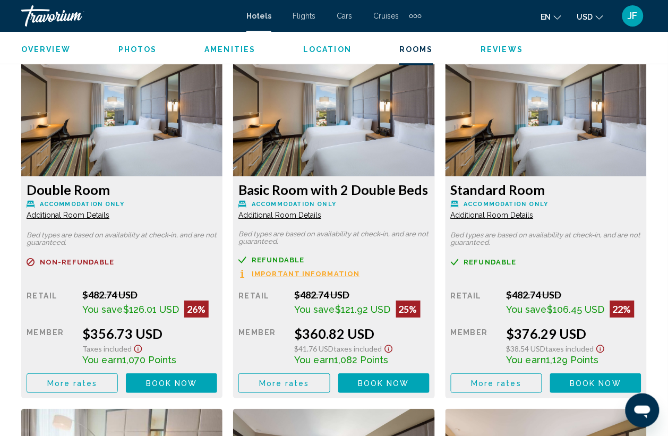
click at [109, 211] on span "Additional Room Details" at bounding box center [68, 215] width 83 height 8
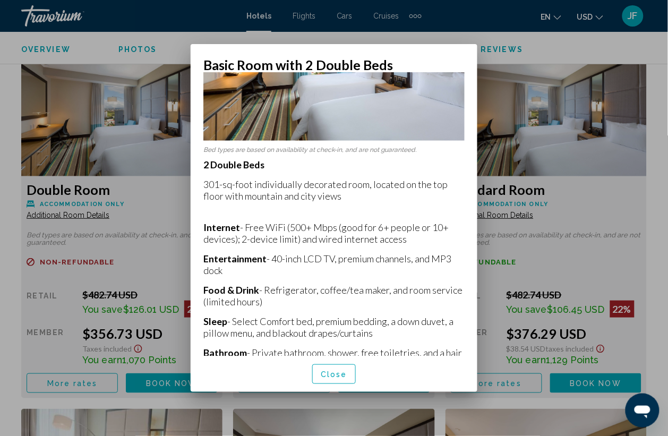
scroll to position [45, 0]
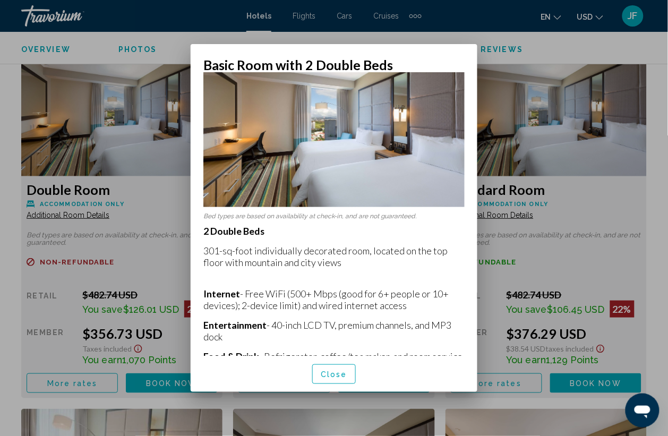
click at [543, 240] on div at bounding box center [334, 218] width 668 height 436
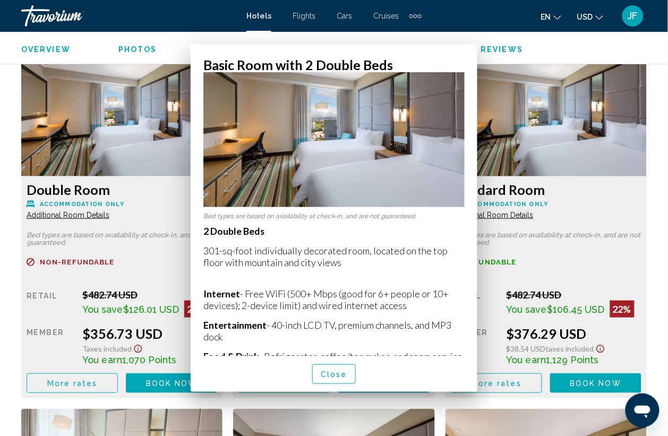
scroll to position [1615, 0]
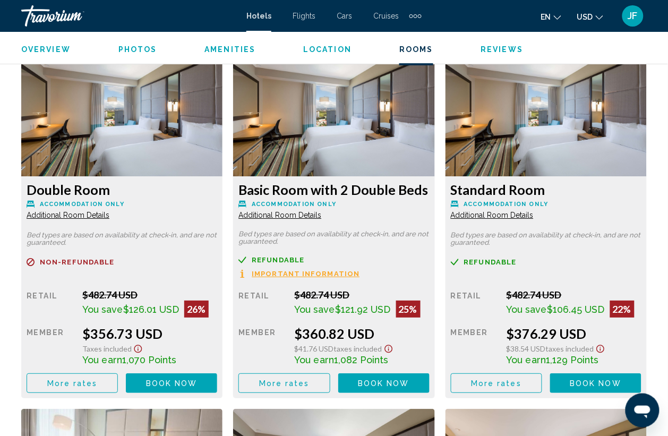
click at [109, 211] on span "Additional Room Details" at bounding box center [68, 215] width 83 height 8
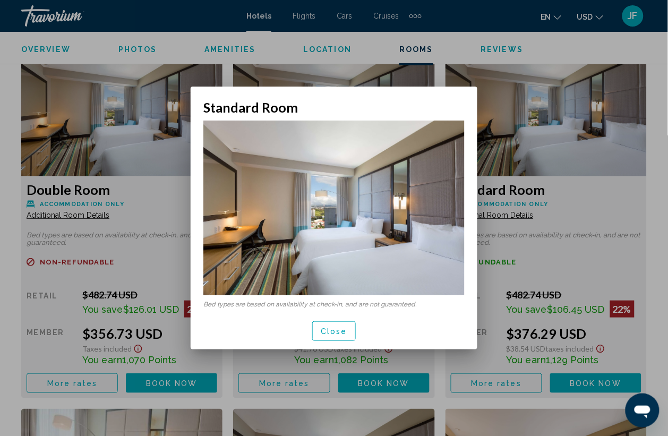
click at [545, 220] on div at bounding box center [334, 218] width 668 height 436
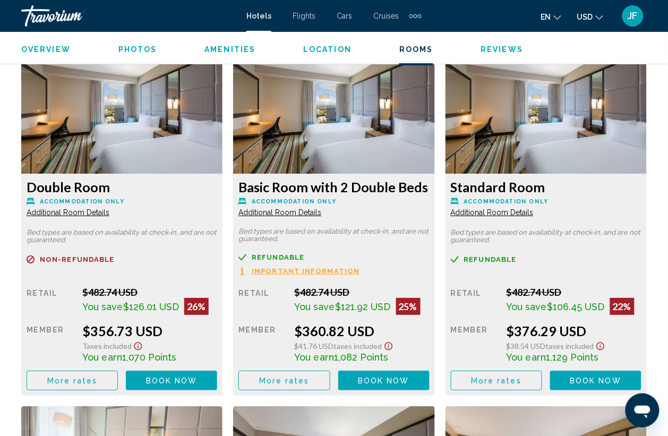
scroll to position [1615, 0]
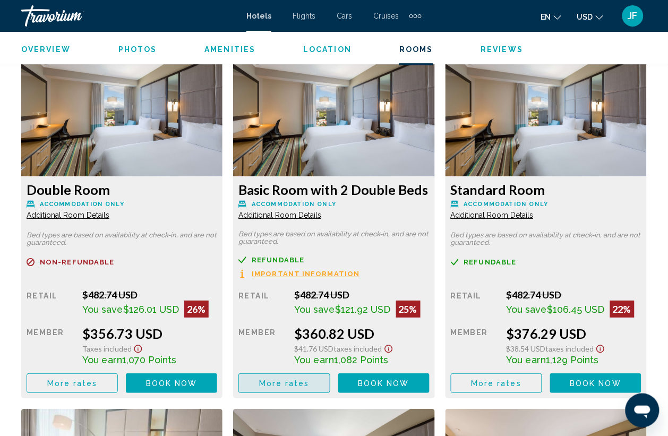
click at [309, 379] on span "More rates" at bounding box center [284, 383] width 50 height 8
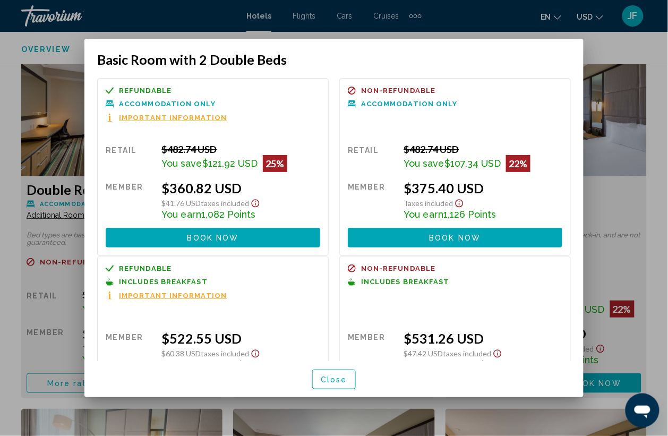
scroll to position [46, 0]
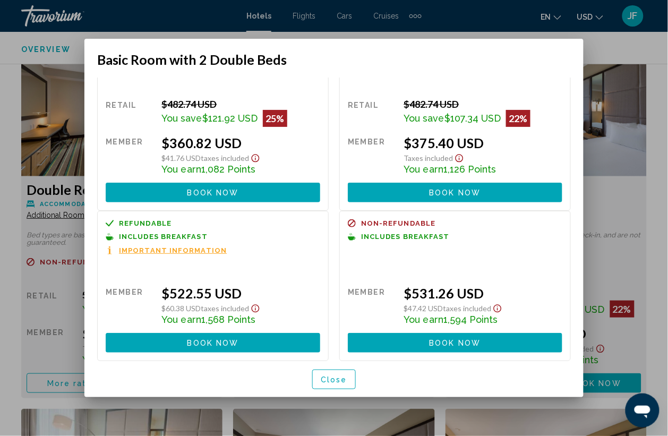
click at [607, 264] on div at bounding box center [334, 218] width 668 height 436
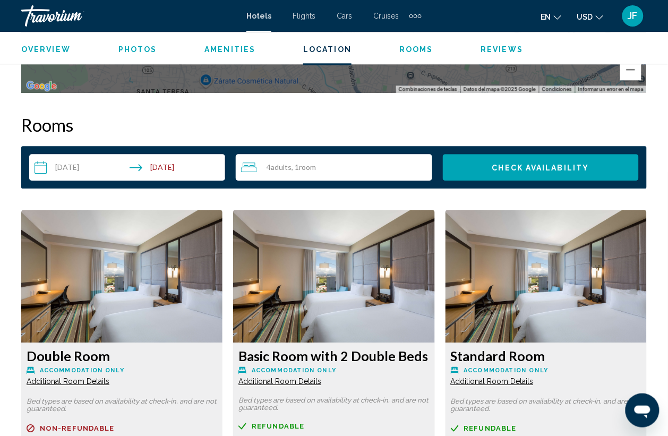
scroll to position [1615, 0]
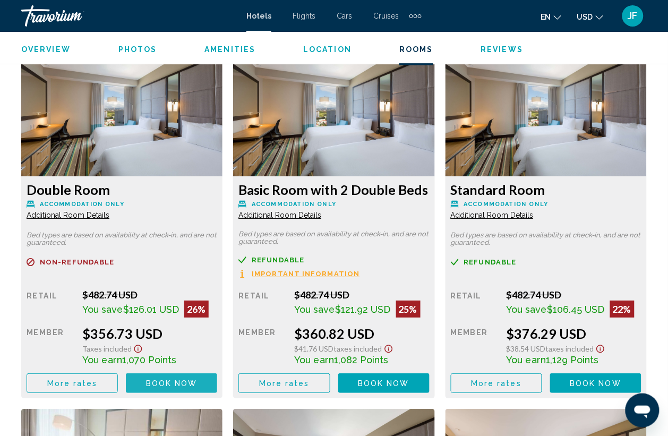
click at [178, 379] on span "Book now" at bounding box center [172, 383] width 52 height 8
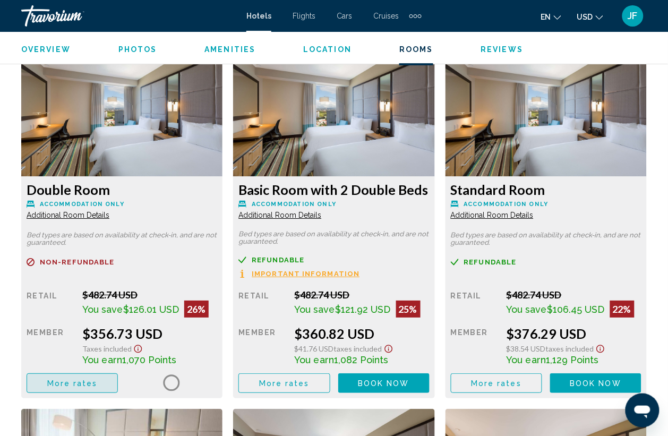
click at [99, 378] on button "More rates" at bounding box center [72, 383] width 91 height 20
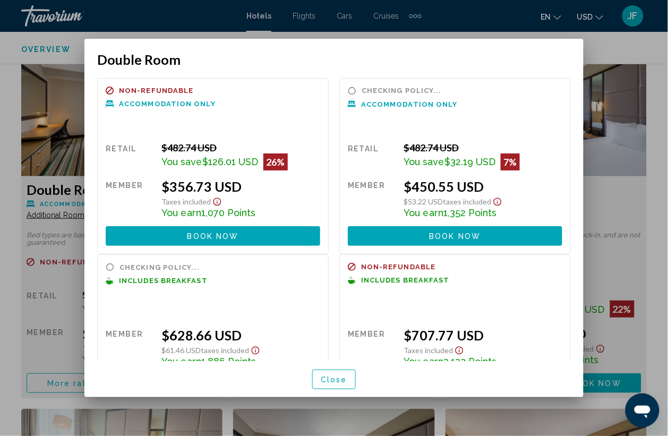
scroll to position [0, 0]
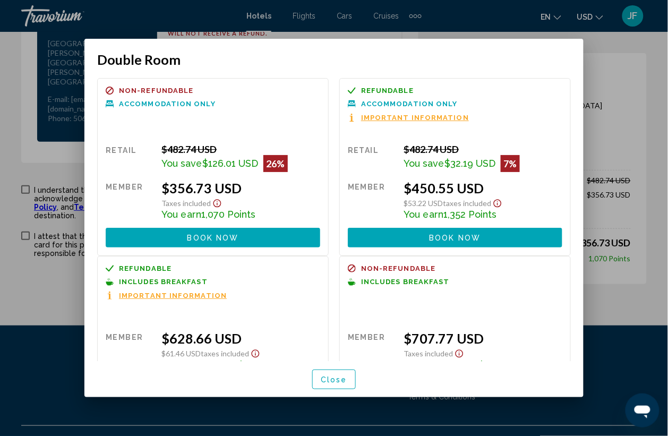
scroll to position [46, 0]
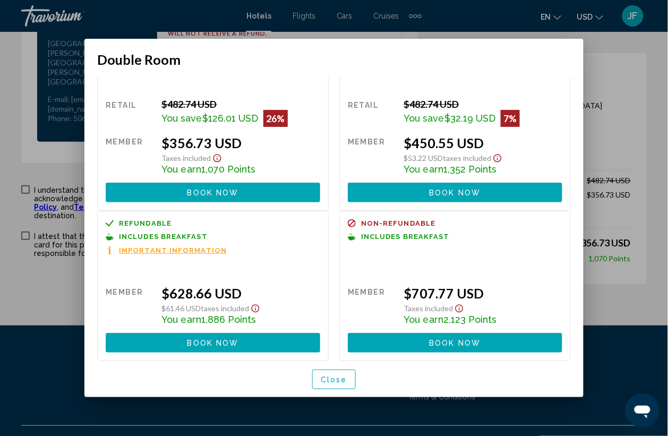
click at [329, 380] on span "Close" at bounding box center [334, 380] width 27 height 8
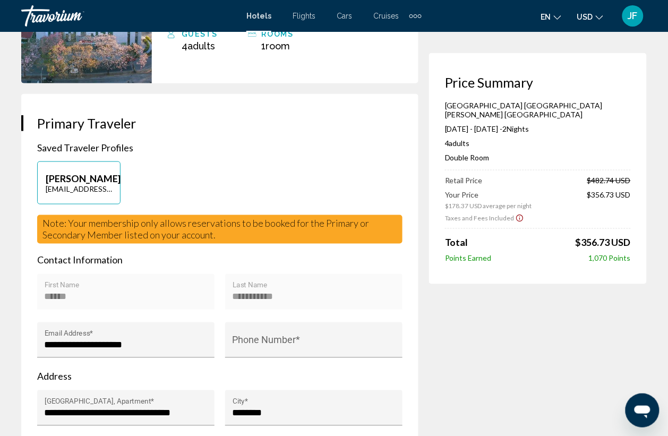
scroll to position [222, 0]
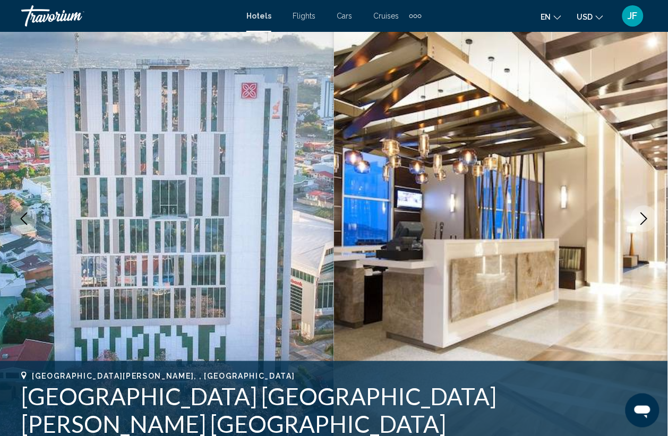
scroll to position [464, 0]
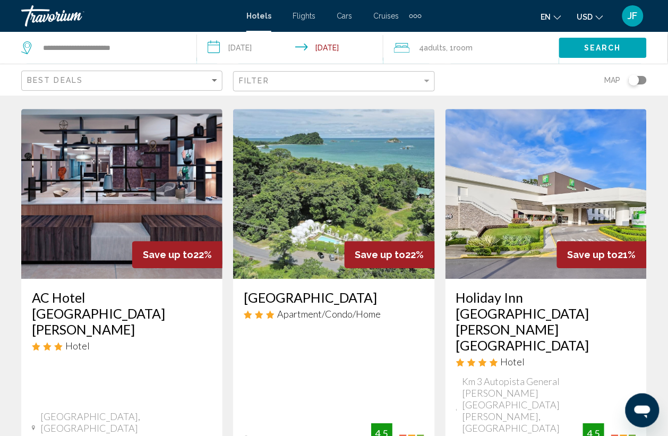
scroll to position [1461, 0]
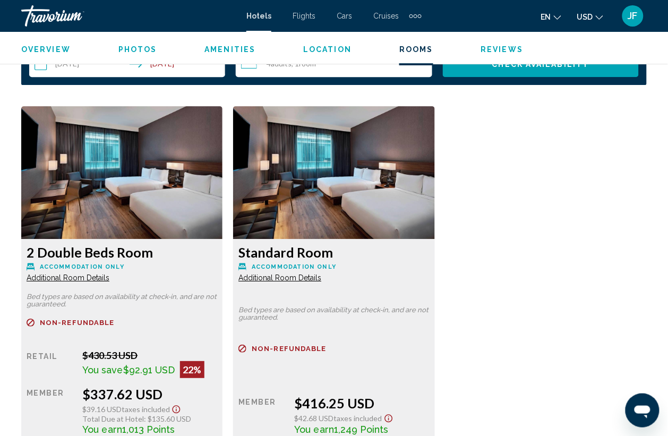
scroll to position [1659, 0]
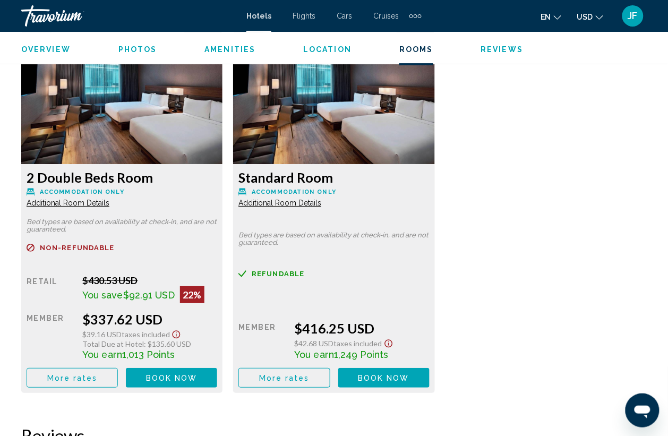
click at [86, 374] on span "More rates" at bounding box center [72, 378] width 50 height 8
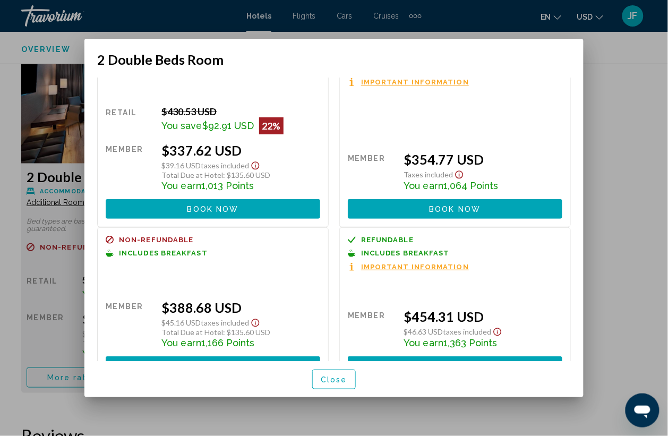
scroll to position [59, 0]
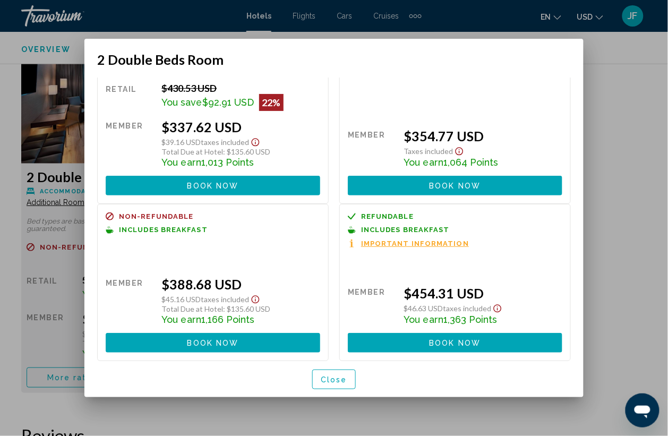
click at [654, 183] on div at bounding box center [334, 218] width 668 height 436
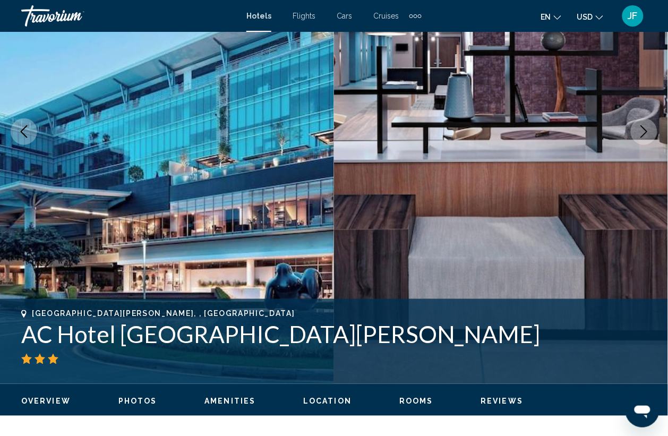
scroll to position [66, 0]
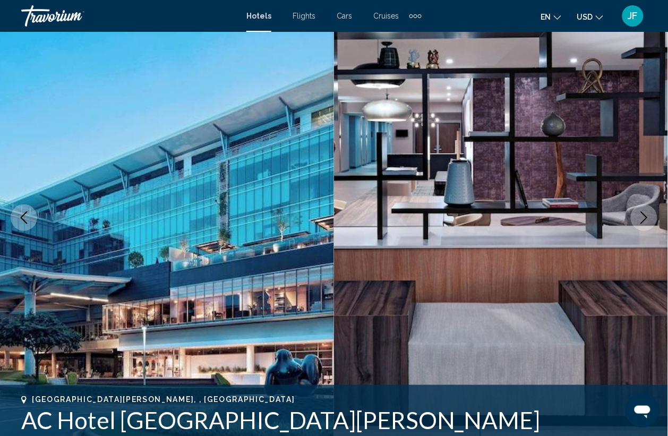
click at [648, 216] on icon "Next image" at bounding box center [644, 217] width 13 height 13
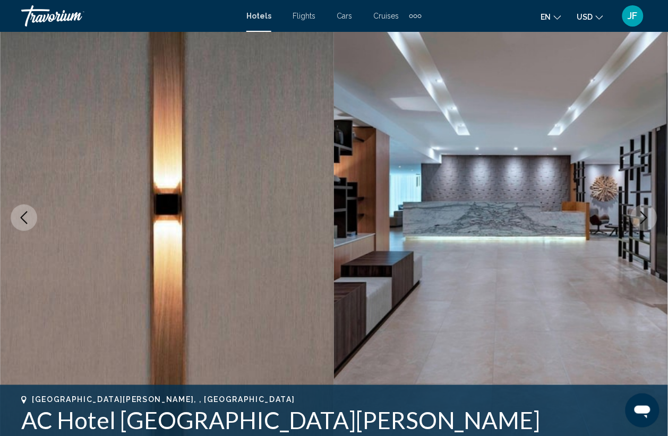
click at [648, 216] on icon "Next image" at bounding box center [644, 217] width 13 height 13
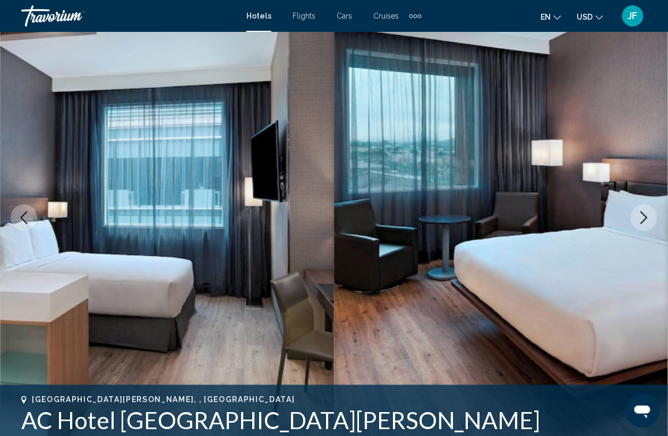
click at [648, 216] on icon "Next image" at bounding box center [644, 217] width 13 height 13
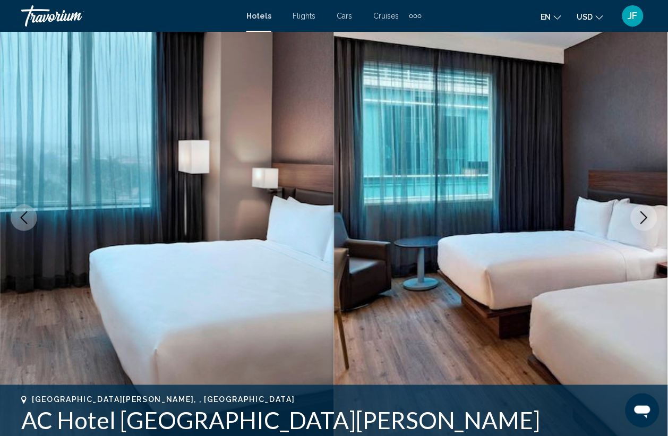
click at [648, 216] on icon "Next image" at bounding box center [644, 217] width 13 height 13
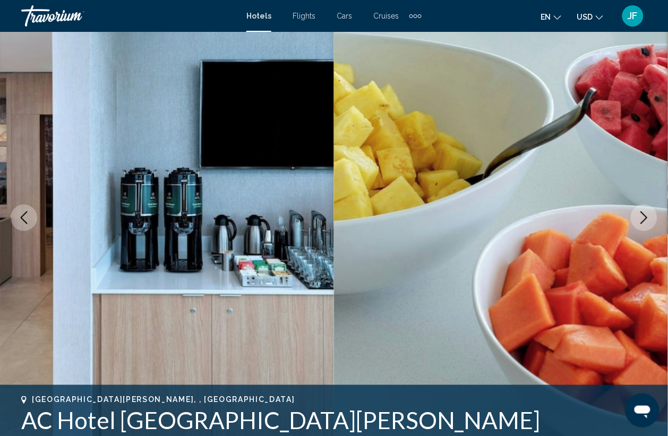
click at [648, 216] on icon "Next image" at bounding box center [644, 217] width 13 height 13
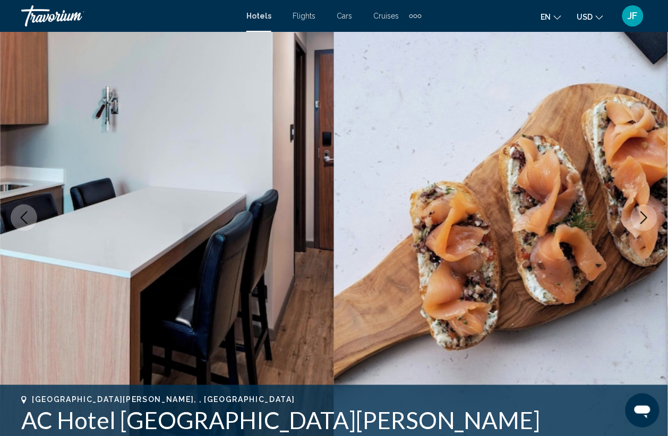
click at [648, 216] on icon "Next image" at bounding box center [644, 217] width 13 height 13
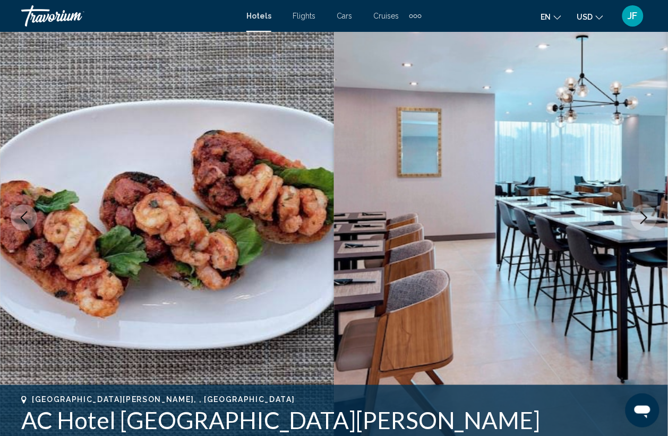
click at [648, 216] on icon "Next image" at bounding box center [644, 217] width 13 height 13
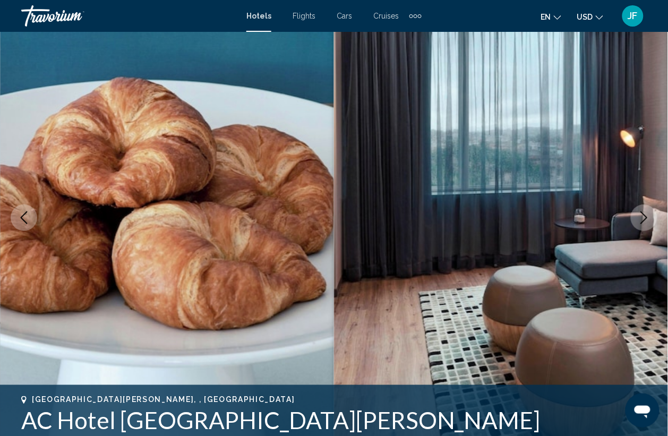
click at [648, 216] on icon "Next image" at bounding box center [644, 217] width 13 height 13
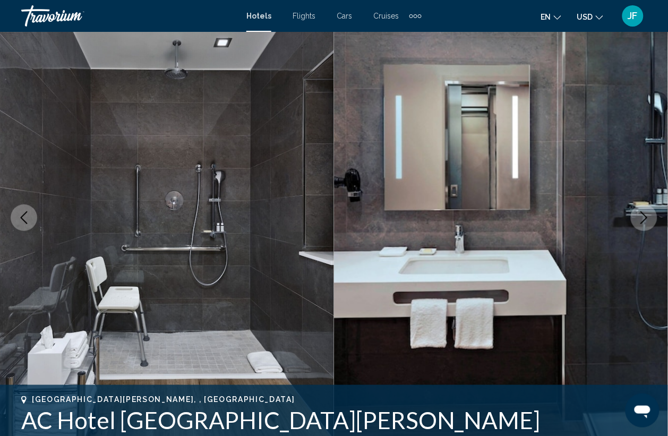
click at [648, 216] on icon "Next image" at bounding box center [644, 217] width 13 height 13
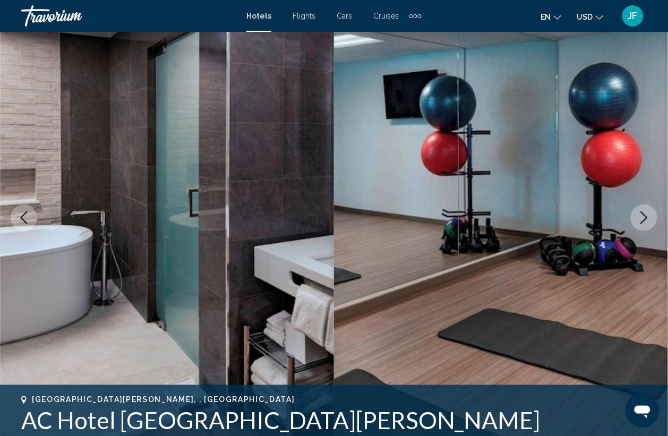
click at [648, 216] on icon "Next image" at bounding box center [644, 217] width 13 height 13
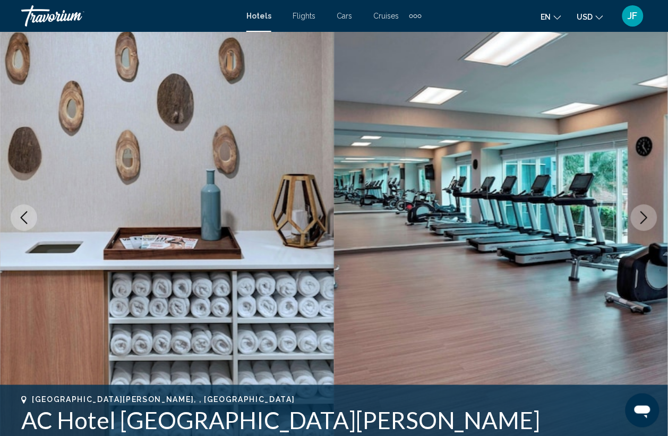
click at [648, 216] on icon "Next image" at bounding box center [644, 217] width 13 height 13
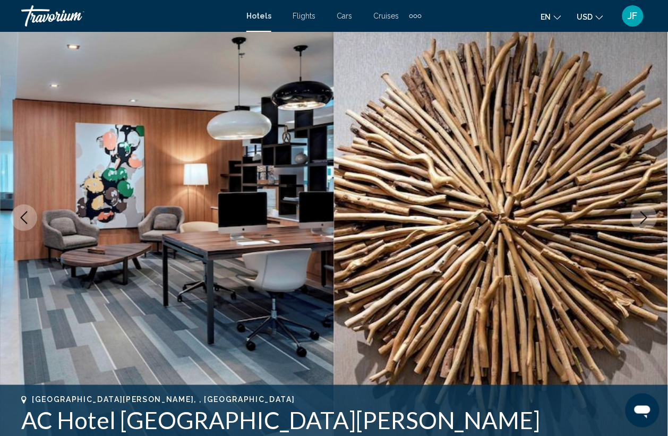
click at [648, 216] on icon "Next image" at bounding box center [644, 217] width 13 height 13
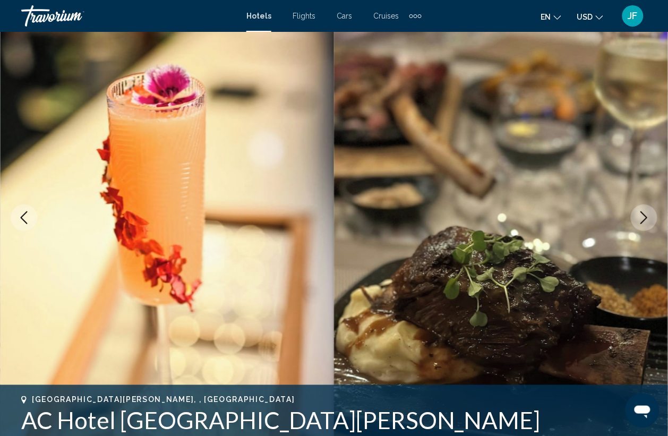
click at [648, 216] on icon "Next image" at bounding box center [644, 217] width 13 height 13
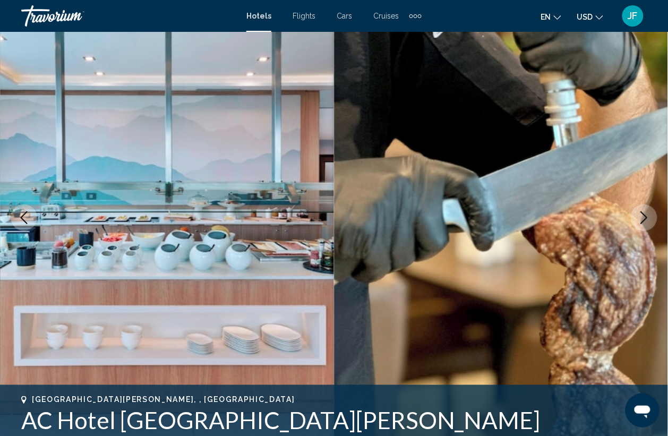
click at [648, 216] on icon "Next image" at bounding box center [644, 217] width 13 height 13
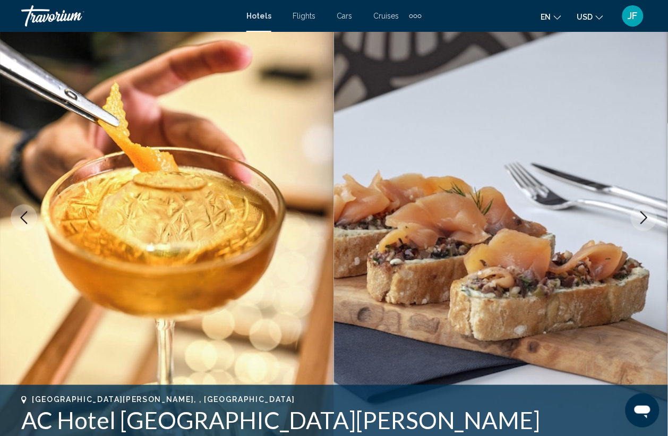
click at [648, 216] on icon "Next image" at bounding box center [644, 217] width 13 height 13
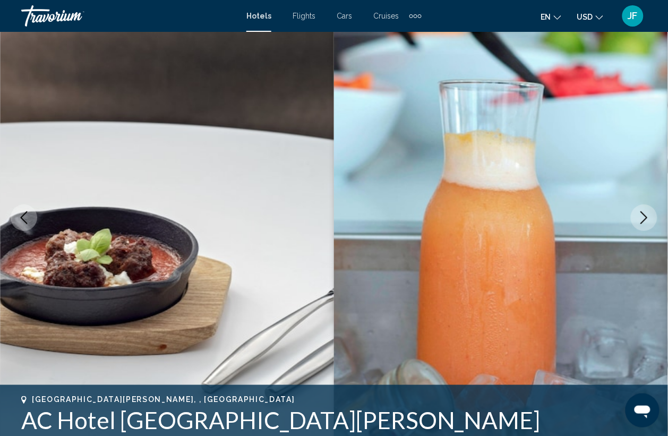
click at [648, 216] on icon "Next image" at bounding box center [644, 217] width 13 height 13
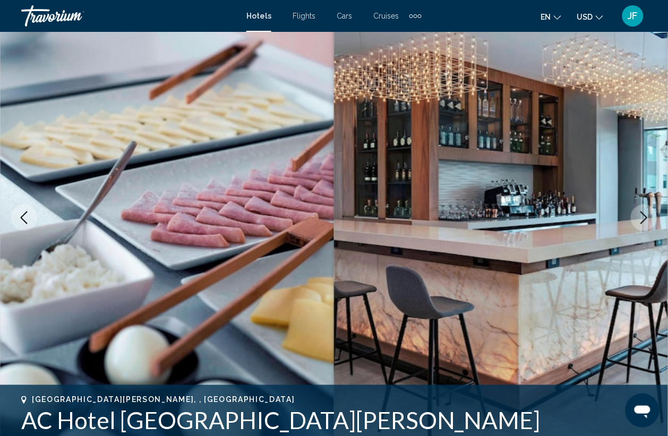
click at [648, 216] on icon "Next image" at bounding box center [644, 217] width 13 height 13
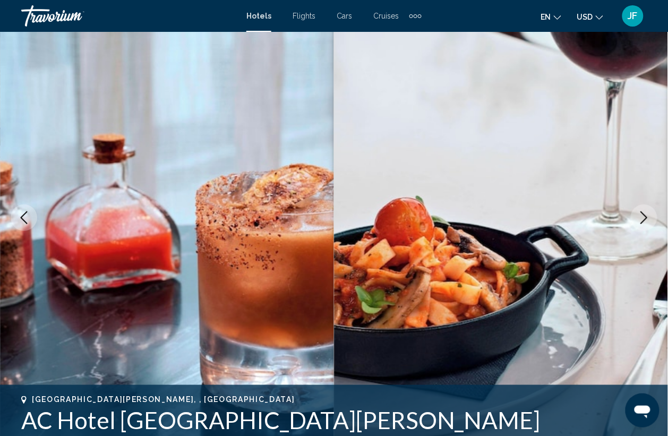
click at [648, 216] on icon "Next image" at bounding box center [644, 217] width 13 height 13
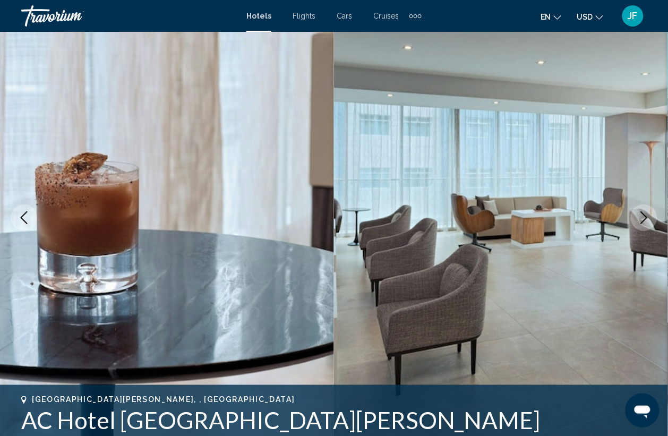
click at [648, 216] on icon "Next image" at bounding box center [644, 217] width 13 height 13
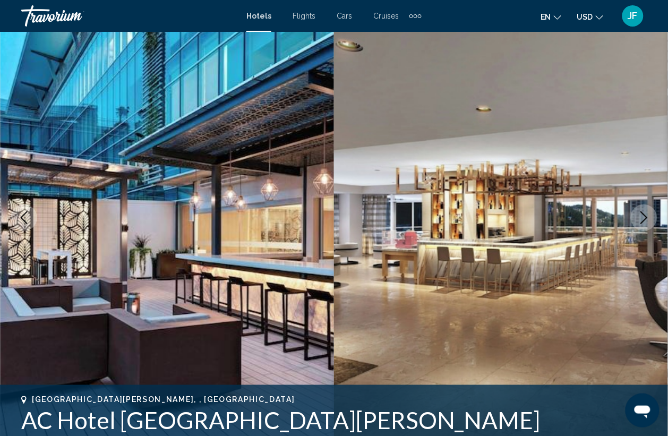
click at [648, 216] on icon "Next image" at bounding box center [644, 217] width 13 height 13
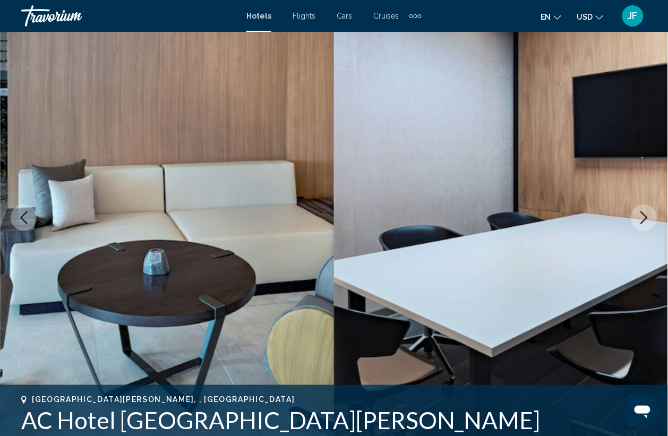
click at [648, 216] on icon "Next image" at bounding box center [644, 217] width 13 height 13
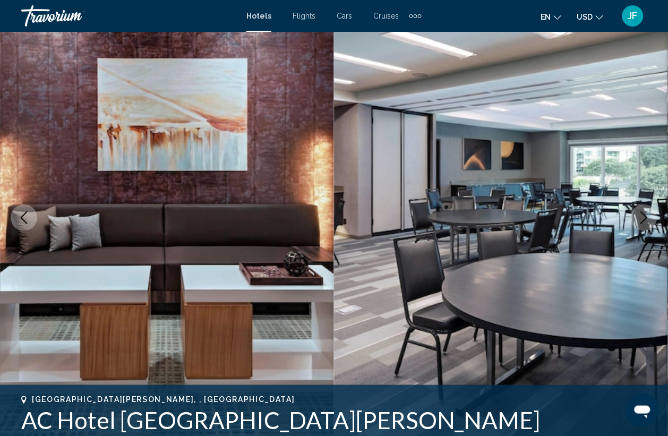
click at [648, 216] on icon "Next image" at bounding box center [644, 217] width 13 height 13
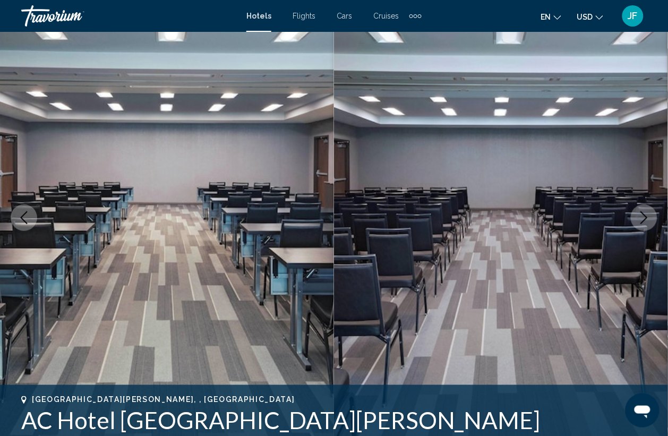
click at [648, 216] on icon "Next image" at bounding box center [644, 217] width 13 height 13
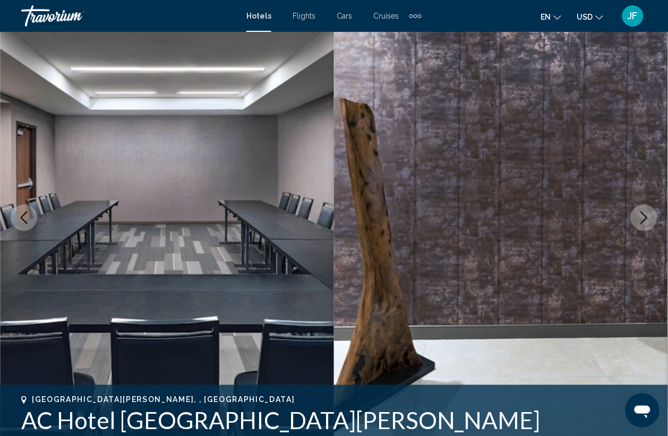
click at [648, 216] on icon "Next image" at bounding box center [644, 217] width 13 height 13
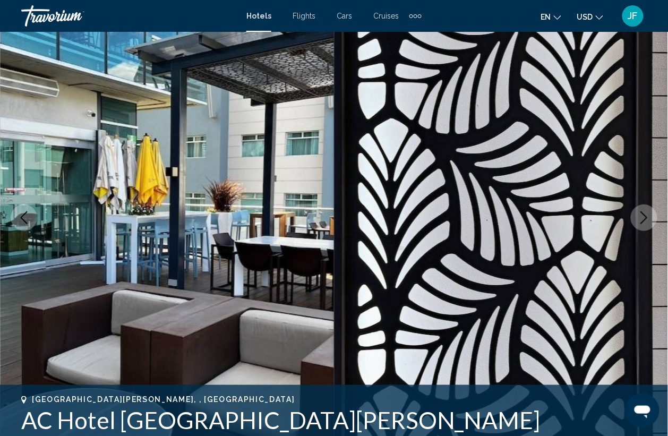
click at [648, 216] on icon "Next image" at bounding box center [644, 217] width 13 height 13
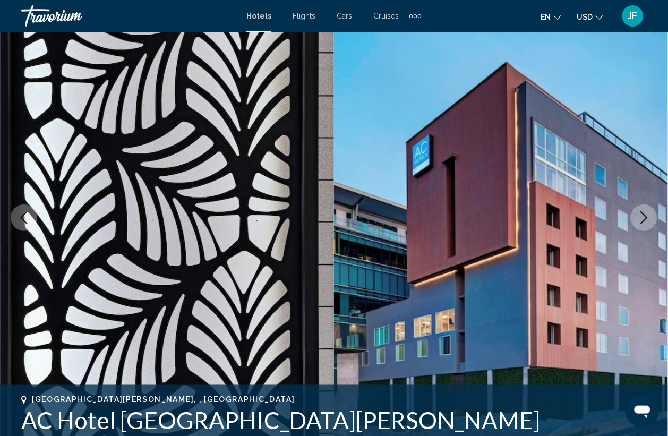
click at [648, 216] on icon "Next image" at bounding box center [644, 217] width 13 height 13
